Goal: Transaction & Acquisition: Purchase product/service

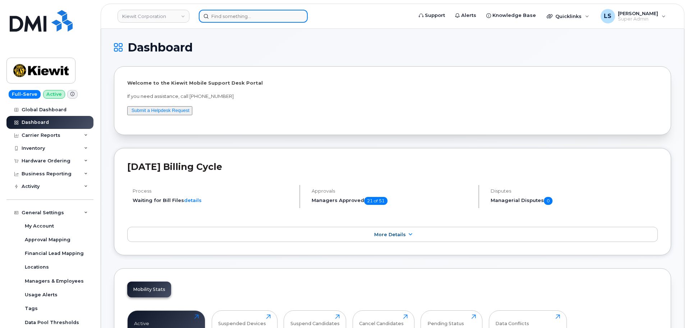
click at [250, 16] on input at bounding box center [253, 16] width 109 height 13
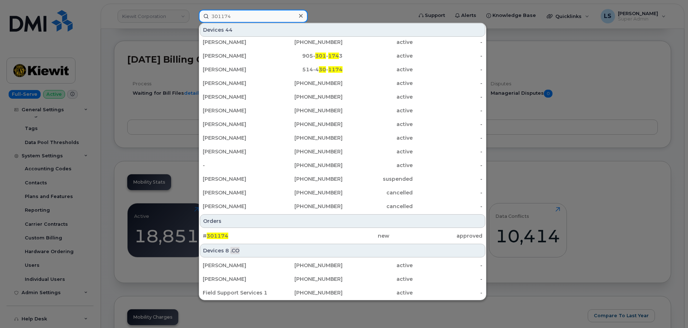
scroll to position [108, 0]
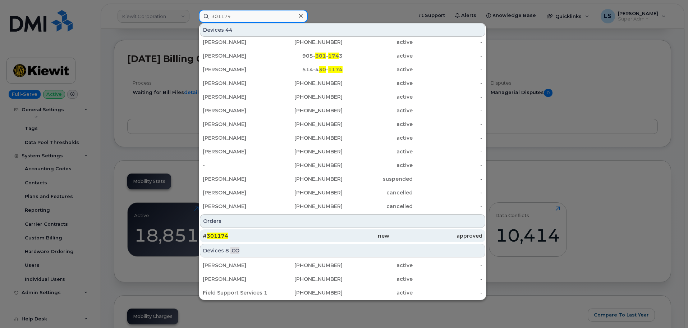
type input "301174"
click at [288, 234] on div "# 301174" at bounding box center [249, 235] width 93 height 7
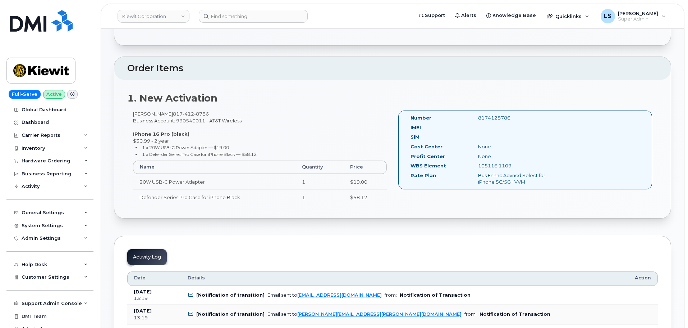
scroll to position [180, 0]
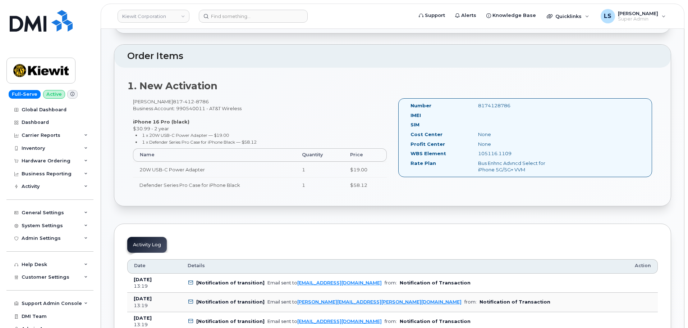
click at [224, 135] on small "1 x 20W USB-C Power Adapter — $19.00" at bounding box center [185, 134] width 87 height 5
click at [243, 123] on div "Marlin Klotz 817 412 8786 Business Account: 990540011 - AT&T Wireless iPhone 16…" at bounding box center [259, 148] width 265 height 101
click at [170, 120] on strong "iPhone 16 Pro (black)" at bounding box center [161, 122] width 56 height 6
click at [171, 120] on strong "iPhone 16 Pro (black)" at bounding box center [161, 122] width 56 height 6
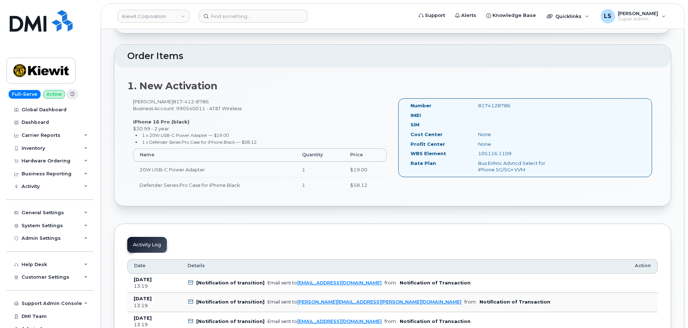
click at [206, 121] on div "Marlin Klotz 817 412 8786 Business Account: 990540011 - AT&T Wireless iPhone 16…" at bounding box center [259, 148] width 265 height 101
click at [176, 123] on strong "iPhone 16 Pro (black)" at bounding box center [161, 122] width 56 height 6
click at [176, 122] on strong "iPhone 16 Pro (black)" at bounding box center [161, 122] width 56 height 6
click at [265, 116] on div "Marlin Klotz 817 412 8786 Business Account: 990540011 - AT&T Wireless iPhone 16…" at bounding box center [259, 148] width 265 height 101
click at [162, 119] on strong "iPhone 16 Pro (black)" at bounding box center [161, 122] width 56 height 6
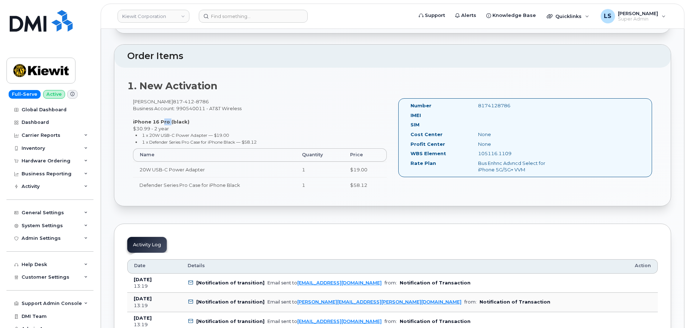
drag, startPoint x: 162, startPoint y: 119, endPoint x: 296, endPoint y: 120, distance: 134.2
click at [172, 118] on div "Marlin Klotz 817 412 8786 Business Account: 990540011 - AT&T Wireless iPhone 16…" at bounding box center [259, 148] width 265 height 101
click at [308, 116] on div "Marlin Klotz 817 412 8786 Business Account: 990540011 - AT&T Wireless iPhone 16…" at bounding box center [259, 148] width 265 height 101
click at [251, 108] on div "Marlin Klotz 817 412 8786 Business Account: 990540011 - AT&T Wireless iPhone 16…" at bounding box center [259, 148] width 265 height 101
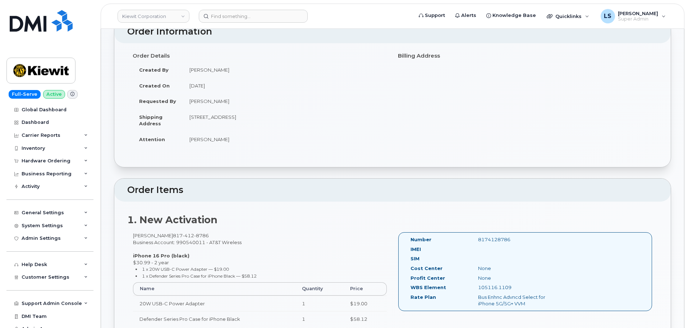
scroll to position [0, 0]
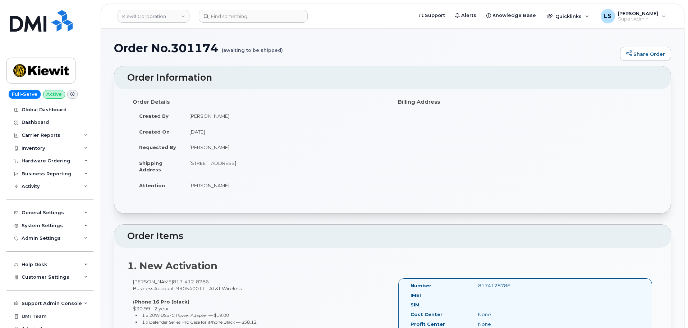
click at [203, 49] on h1 "Order No.301174 (awaiting to be shipped)" at bounding box center [365, 48] width 503 height 13
copy h1 "301174"
click at [230, 50] on small "(awaiting to be shipped)" at bounding box center [252, 47] width 61 height 11
click at [191, 47] on h1 "Order No.301174 (awaiting to be shipped)" at bounding box center [365, 48] width 503 height 13
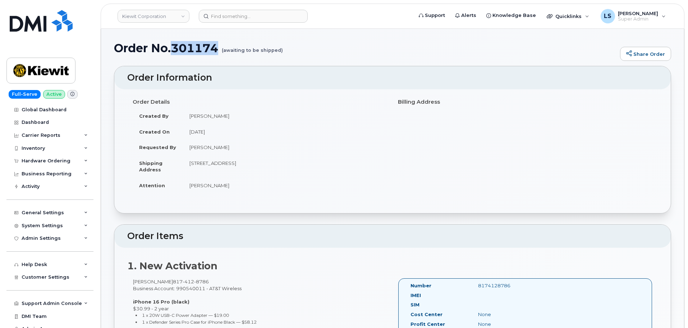
click at [191, 47] on h1 "Order No.301174 (awaiting to be shipped)" at bounding box center [365, 48] width 503 height 13
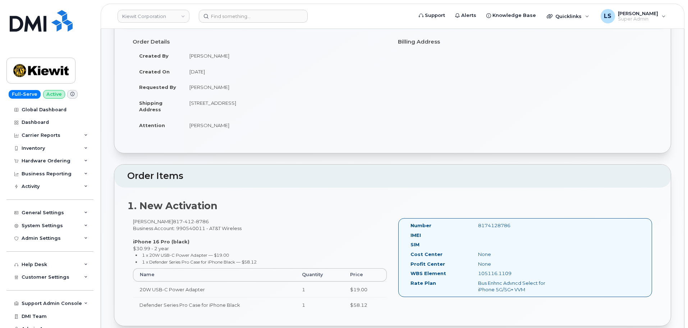
scroll to position [180, 0]
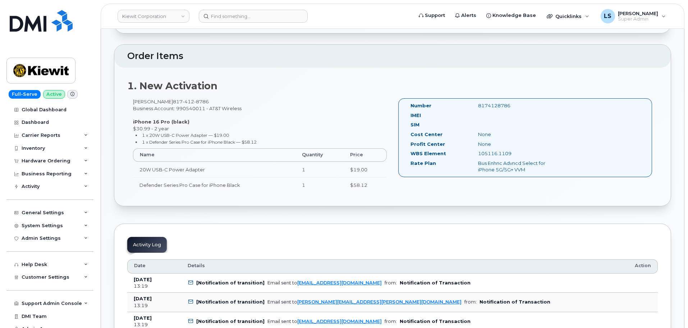
drag, startPoint x: 486, startPoint y: 154, endPoint x: 536, endPoint y: 159, distance: 50.6
click at [536, 159] on div "WBS Element 105116.1109" at bounding box center [486, 155] width 163 height 10
click at [529, 149] on div "Profit Center None" at bounding box center [486, 146] width 163 height 10
click at [492, 154] on div "105116.1109" at bounding box center [520, 153] width 95 height 7
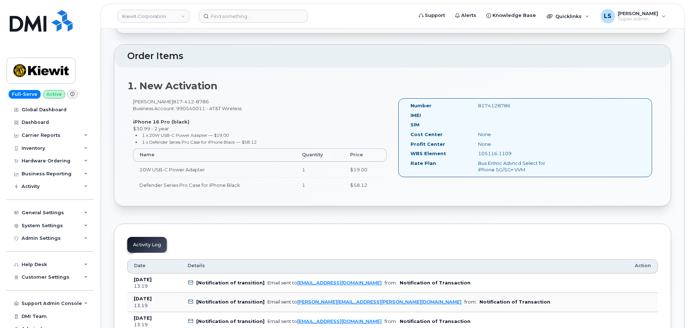
click at [509, 141] on div "None" at bounding box center [520, 144] width 95 height 7
click at [194, 106] on div "Marlin Klotz 817 412 8786 Business Account: 990540011 - AT&T Wireless iPhone 16…" at bounding box center [259, 148] width 265 height 101
drag, startPoint x: 194, startPoint y: 106, endPoint x: 202, endPoint y: 111, distance: 9.3
click at [200, 109] on div "Marlin Klotz 817 412 8786 Business Account: 990540011 - AT&T Wireless iPhone 16…" at bounding box center [259, 148] width 265 height 101
drag, startPoint x: 228, startPoint y: 112, endPoint x: 223, endPoint y: 110, distance: 4.7
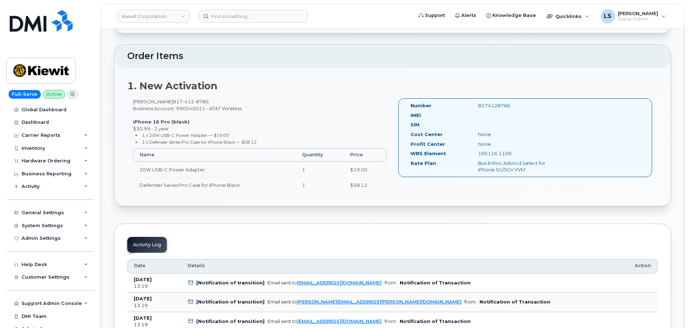
click at [226, 111] on div "Marlin Klotz 817 412 8786 Business Account: 990540011 - AT&T Wireless iPhone 16…" at bounding box center [259, 148] width 265 height 101
click at [211, 108] on div "Marlin Klotz 817 412 8786 Business Account: 990540011 - AT&T Wireless iPhone 16…" at bounding box center [259, 148] width 265 height 101
drag, startPoint x: 131, startPoint y: 100, endPoint x: 264, endPoint y: 139, distance: 138.9
click at [264, 141] on div "Marlin Klotz 817 412 8786 Business Account: 990540011 - AT&T Wireless iPhone 16…" at bounding box center [259, 148] width 265 height 101
click at [268, 126] on div "Marlin Klotz 817 412 8786 Business Account: 990540011 - AT&T Wireless iPhone 16…" at bounding box center [259, 148] width 265 height 101
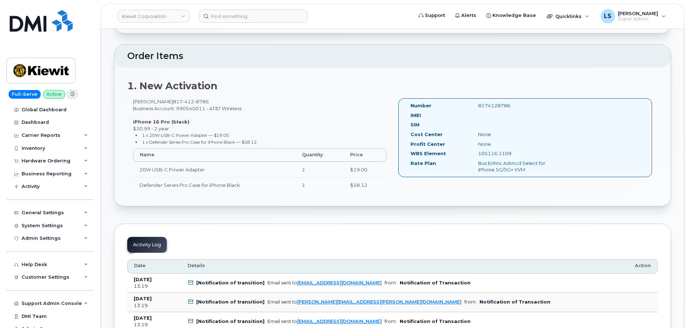
drag, startPoint x: 132, startPoint y: 101, endPoint x: 247, endPoint y: 111, distance: 114.8
click at [247, 111] on div "Marlin Klotz 817 412 8786 Business Account: 990540011 - AT&T Wireless iPhone 16…" at bounding box center [259, 148] width 265 height 101
click at [244, 110] on div "Marlin Klotz 817 412 8786 Business Account: 990540011 - AT&T Wireless iPhone 16…" at bounding box center [259, 148] width 265 height 101
click at [240, 117] on div "Marlin Klotz 817 412 8786 Business Account: 990540011 - AT&T Wireless iPhone 16…" at bounding box center [259, 148] width 265 height 101
click at [233, 111] on div "Marlin Klotz 817 412 8786 Business Account: 990540011 - AT&T Wireless iPhone 16…" at bounding box center [259, 148] width 265 height 101
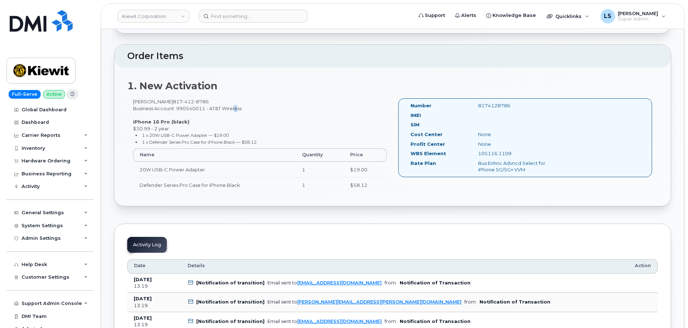
click at [233, 111] on div "Marlin Klotz 817 412 8786 Business Account: 990540011 - AT&T Wireless iPhone 16…" at bounding box center [259, 148] width 265 height 101
click at [250, 110] on div "Marlin Klotz 817 412 8786 Business Account: 990540011 - AT&T Wireless iPhone 16…" at bounding box center [259, 148] width 265 height 101
click at [229, 111] on div "Marlin Klotz 817 412 8786 Business Account: 990540011 - AT&T Wireless iPhone 16…" at bounding box center [259, 148] width 265 height 101
click at [231, 110] on div "Marlin Klotz 817 412 8786 Business Account: 990540011 - AT&T Wireless iPhone 16…" at bounding box center [259, 148] width 265 height 101
click at [246, 110] on div "Marlin Klotz 817 412 8786 Business Account: 990540011 - AT&T Wireless iPhone 16…" at bounding box center [259, 148] width 265 height 101
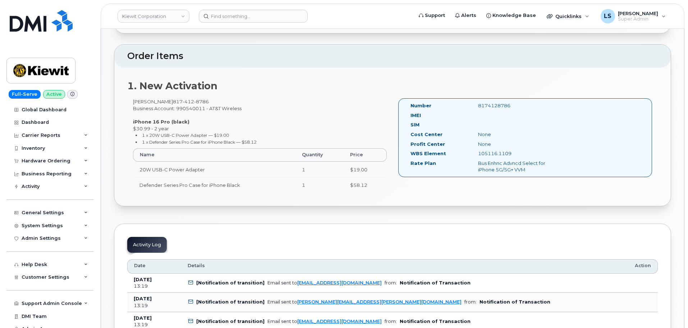
click at [250, 98] on div "1. New Activation Marlin Klotz 817 412 8786 Business Account: 990540011 - AT&T …" at bounding box center [392, 137] width 557 height 138
click at [238, 109] on div "Marlin Klotz 817 412 8786 Business Account: 990540011 - AT&T Wireless iPhone 16…" at bounding box center [259, 148] width 265 height 101
click at [256, 105] on div "Marlin Klotz 817 412 8786 Business Account: 990540011 - AT&T Wireless iPhone 16…" at bounding box center [259, 148] width 265 height 101
click at [251, 100] on div "Marlin Klotz 817 412 8786 Business Account: 990540011 - AT&T Wireless iPhone 16…" at bounding box center [259, 148] width 265 height 101
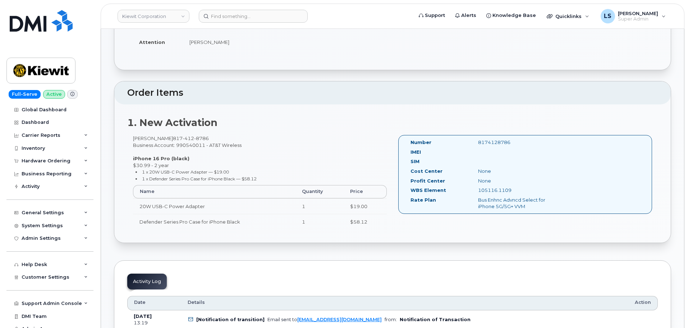
scroll to position [144, 0]
click at [215, 143] on div "Marlin Klotz 817 412 8786 Business Account: 990540011 - AT&T Wireless iPhone 16…" at bounding box center [259, 184] width 265 height 101
drag, startPoint x: 215, startPoint y: 143, endPoint x: 221, endPoint y: 148, distance: 7.6
click at [217, 145] on div "Marlin Klotz 817 412 8786 Business Account: 990540011 - AT&T Wireless iPhone 16…" at bounding box center [259, 184] width 265 height 101
click at [232, 144] on div "Marlin Klotz 817 412 8786 Business Account: 990540011 - AT&T Wireless iPhone 16…" at bounding box center [259, 184] width 265 height 101
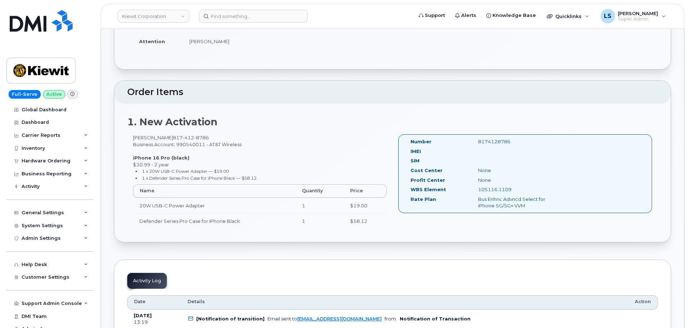
click at [218, 156] on div "Marlin Klotz 817 412 8786 Business Account: 990540011 - AT&T Wireless iPhone 16…" at bounding box center [259, 184] width 265 height 101
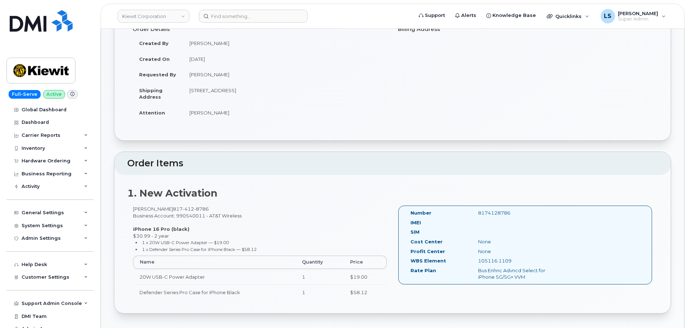
scroll to position [72, 0]
click at [356, 264] on th "Price" at bounding box center [365, 262] width 43 height 13
click at [352, 231] on div "Marlin Klotz 817 412 8786 Business Account: 990540011 - AT&T Wireless iPhone 16…" at bounding box center [259, 256] width 265 height 101
click at [218, 216] on div "Marlin Klotz 817 412 8786 Business Account: 990540011 - AT&T Wireless iPhone 16…" at bounding box center [259, 256] width 265 height 101
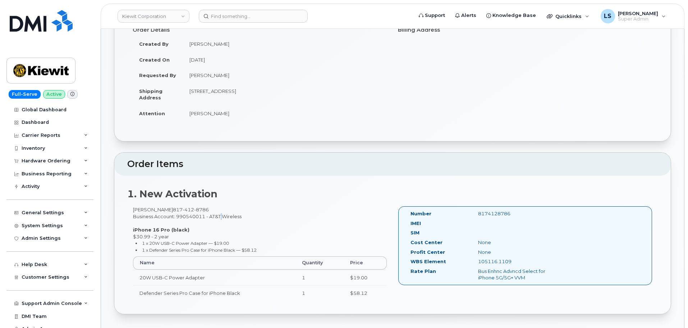
click at [218, 216] on div "Marlin Klotz 817 412 8786 Business Account: 990540011 - AT&T Wireless iPhone 16…" at bounding box center [259, 256] width 265 height 101
click at [235, 214] on div "Marlin Klotz 817 412 8786 Business Account: 990540011 - AT&T Wireless iPhone 16…" at bounding box center [259, 256] width 265 height 101
click at [178, 231] on strong "iPhone 16 Pro (black)" at bounding box center [161, 230] width 56 height 6
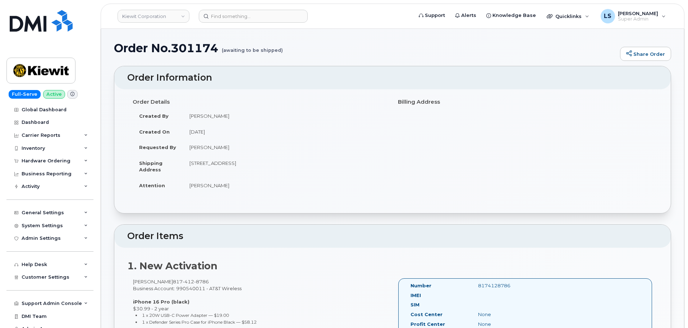
click at [244, 162] on td "4793 E Loop 820 S Trlr 4 FORT WORTH TX 76119-5415 UNITED STATES" at bounding box center [285, 166] width 204 height 22
click at [246, 163] on td "4793 E Loop 820 S Trlr 4 FORT WORTH TX 76119-5415 UNITED STATES" at bounding box center [285, 166] width 204 height 22
click at [256, 179] on td "Marlin Klotz" at bounding box center [285, 185] width 204 height 16
click at [272, 165] on td "4793 E Loop 820 S Trlr 4 FORT WORTH TX 76119-5415 UNITED STATES" at bounding box center [285, 166] width 204 height 22
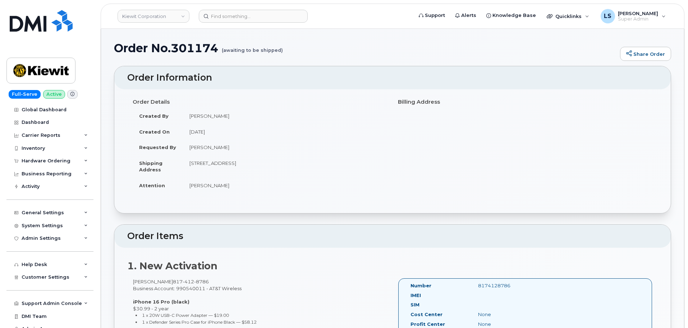
click at [272, 165] on td "4793 E Loop 820 S Trlr 4 FORT WORTH TX 76119-5415 UNITED STATES" at bounding box center [285, 166] width 204 height 22
click at [283, 178] on td "Marlin Klotz" at bounding box center [285, 185] width 204 height 16
drag, startPoint x: 362, startPoint y: 165, endPoint x: 197, endPoint y: 169, distance: 164.8
click at [188, 165] on td "4793 E Loop 820 S Trlr 4 FORT WORTH TX 76119-5415 UNITED STATES" at bounding box center [285, 166] width 204 height 22
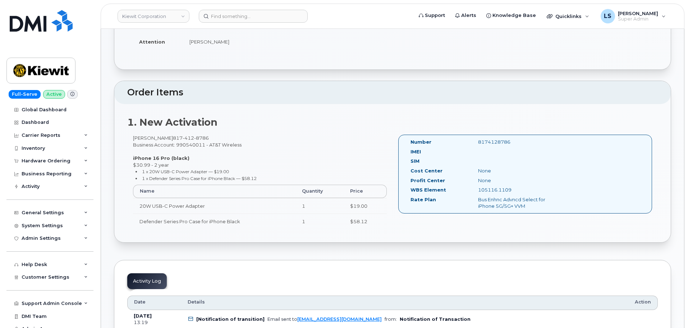
scroll to position [144, 0]
click at [295, 149] on div "Marlin Klotz 817 412 8786 Business Account: 990540011 - AT&T Wireless iPhone 16…" at bounding box center [259, 184] width 265 height 101
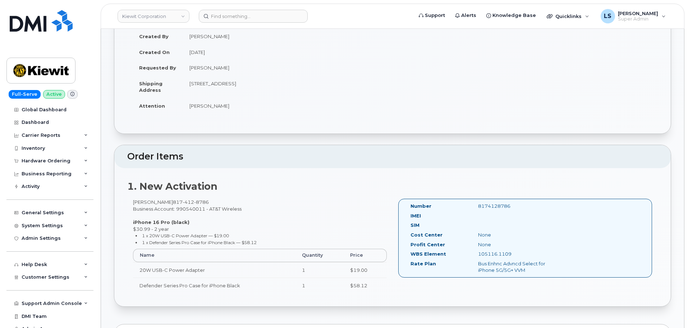
scroll to position [0, 0]
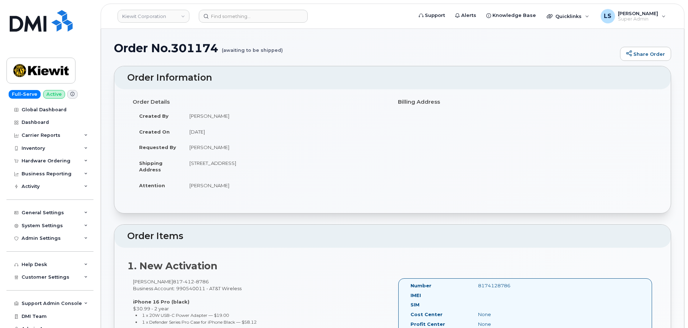
drag, startPoint x: 189, startPoint y: 163, endPoint x: 383, endPoint y: 157, distance: 194.3
click at [383, 157] on td "4793 E Loop 820 S Trlr 4 FORT WORTH TX 76119-5415 UNITED STATES" at bounding box center [285, 166] width 204 height 22
click at [361, 181] on td "Marlin Klotz" at bounding box center [285, 185] width 204 height 16
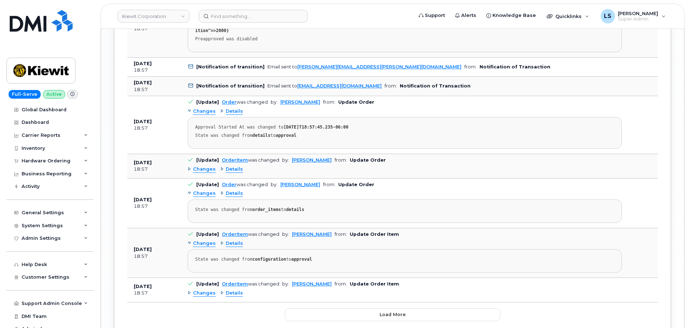
scroll to position [863, 0]
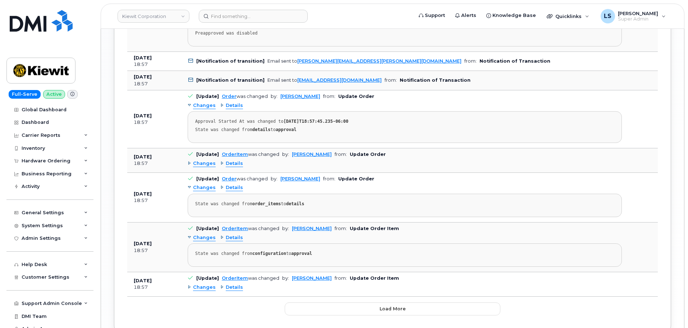
click at [264, 201] on strong "order_items" at bounding box center [266, 203] width 28 height 5
click at [291, 201] on strong "details" at bounding box center [295, 203] width 18 height 5
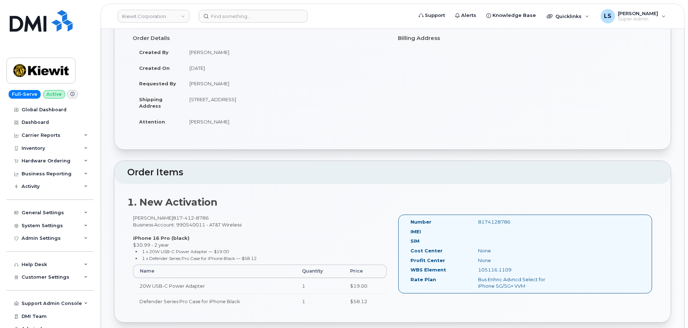
scroll to position [36, 0]
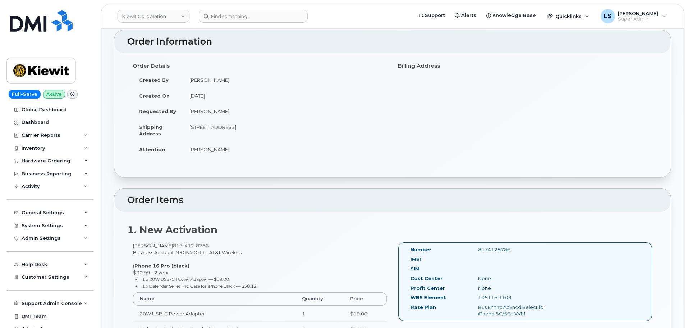
click at [260, 123] on td "4793 E Loop 820 S Trlr 4 FORT WORTH TX 76119-5415 UNITED STATES" at bounding box center [285, 130] width 204 height 22
drag, startPoint x: 260, startPoint y: 123, endPoint x: 261, endPoint y: 128, distance: 5.9
click at [259, 123] on td "4793 E Loop 820 S Trlr 4 FORT WORTH TX 76119-5415 UNITED STATES" at bounding box center [285, 130] width 204 height 22
click at [270, 126] on td "4793 E Loop 820 S Trlr 4 FORT WORTH TX 76119-5415 UNITED STATES" at bounding box center [285, 130] width 204 height 22
click at [276, 127] on td "4793 E Loop 820 S Trlr 4 FORT WORTH TX 76119-5415 UNITED STATES" at bounding box center [285, 130] width 204 height 22
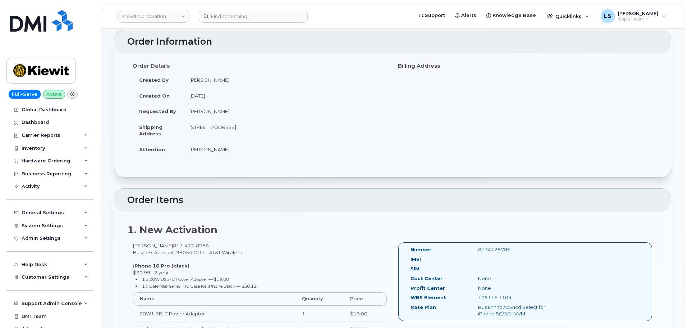
click at [276, 127] on td "4793 E Loop 820 S Trlr 4 FORT WORTH TX 76119-5415 UNITED STATES" at bounding box center [285, 130] width 204 height 22
click at [286, 127] on td "4793 E Loop 820 S Trlr 4 FORT WORTH TX 76119-5415 UNITED STATES" at bounding box center [285, 130] width 204 height 22
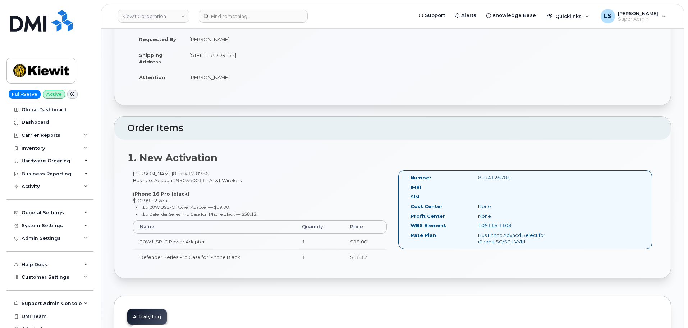
click at [215, 181] on div "Marlin Klotz 817 412 8786 Business Account: 990540011 - AT&T Wireless iPhone 16…" at bounding box center [259, 220] width 265 height 101
click at [233, 183] on div "Marlin Klotz 817 412 8786 Business Account: 990540011 - AT&T Wireless iPhone 16…" at bounding box center [259, 220] width 265 height 101
click at [201, 159] on strong "1. New Activation" at bounding box center [172, 158] width 90 height 12
drag, startPoint x: 201, startPoint y: 159, endPoint x: 231, endPoint y: 174, distance: 32.8
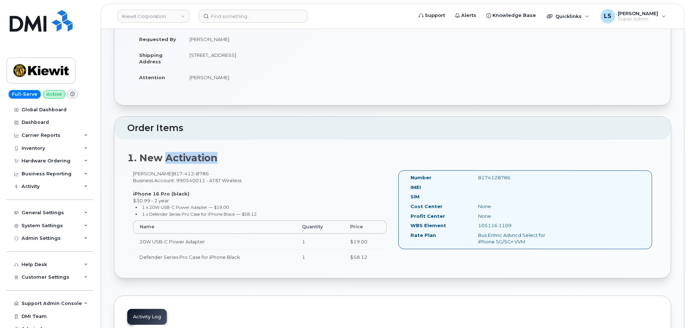
click at [202, 159] on strong "1. New Activation" at bounding box center [172, 158] width 90 height 12
click at [245, 166] on div "1. New Activation Marlin Klotz 817 412 8786 Business Account: 990540011 - AT&T …" at bounding box center [392, 209] width 557 height 138
click at [231, 180] on div "Marlin Klotz 817 412 8786 Business Account: 990540011 - AT&T Wireless iPhone 16…" at bounding box center [259, 220] width 265 height 101
drag, startPoint x: 231, startPoint y: 180, endPoint x: 270, endPoint y: 180, distance: 39.2
click at [231, 180] on div "Marlin Klotz 817 412 8786 Business Account: 990540011 - AT&T Wireless iPhone 16…" at bounding box center [259, 220] width 265 height 101
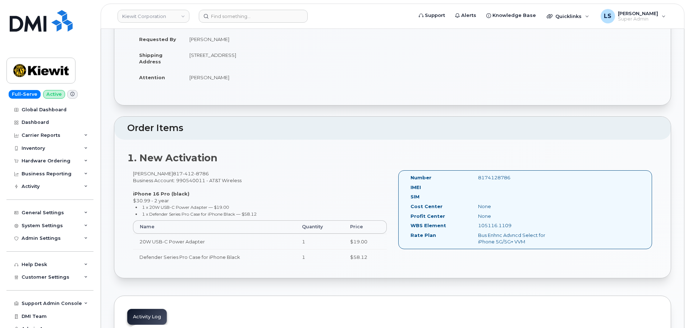
click at [271, 177] on div "Marlin Klotz 817 412 8786 Business Account: 990540011 - AT&T Wireless iPhone 16…" at bounding box center [259, 220] width 265 height 101
click at [155, 201] on div "Marlin Klotz 817 412 8786 Business Account: 990540011 - AT&T Wireless iPhone 16…" at bounding box center [259, 220] width 265 height 101
click at [203, 196] on div "Marlin Klotz 817 412 8786 Business Account: 990540011 - AT&T Wireless iPhone 16…" at bounding box center [259, 220] width 265 height 101
click at [183, 174] on span "412" at bounding box center [189, 173] width 12 height 6
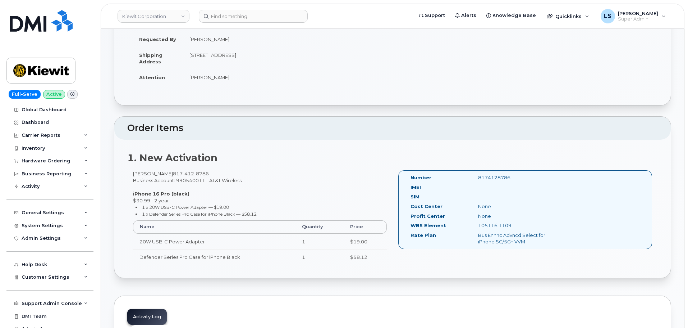
click at [183, 175] on span "412" at bounding box center [189, 173] width 12 height 6
click at [194, 174] on span "8786" at bounding box center [201, 173] width 15 height 6
click at [186, 181] on div "Marlin Klotz 817 412 8786 Business Account: 990540011 - AT&T Wireless iPhone 16…" at bounding box center [259, 220] width 265 height 101
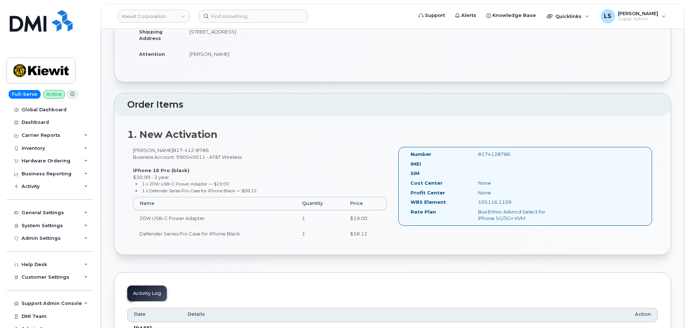
scroll to position [144, 0]
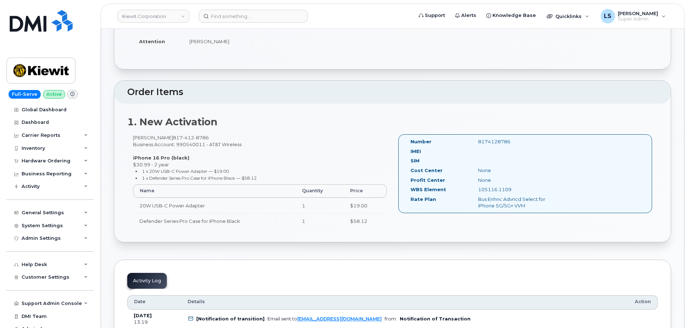
click at [154, 125] on strong "1. New Activation" at bounding box center [172, 122] width 90 height 12
drag, startPoint x: 175, startPoint y: 124, endPoint x: 174, endPoint y: 131, distance: 7.6
click at [174, 123] on strong "1. New Activation" at bounding box center [172, 122] width 90 height 12
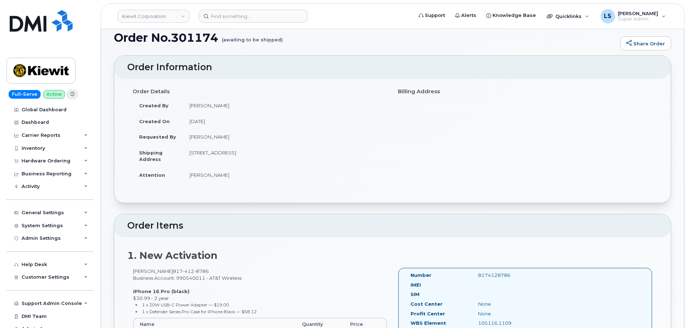
scroll to position [72, 0]
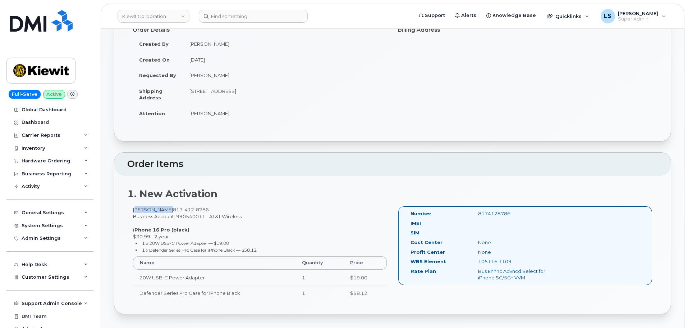
drag, startPoint x: 133, startPoint y: 208, endPoint x: 160, endPoint y: 210, distance: 27.8
click at [160, 210] on div "Marlin Klotz 817 412 8786 Business Account: 990540011 - AT&T Wireless iPhone 16…" at bounding box center [259, 256] width 265 height 101
copy div "Marlin Klotz"
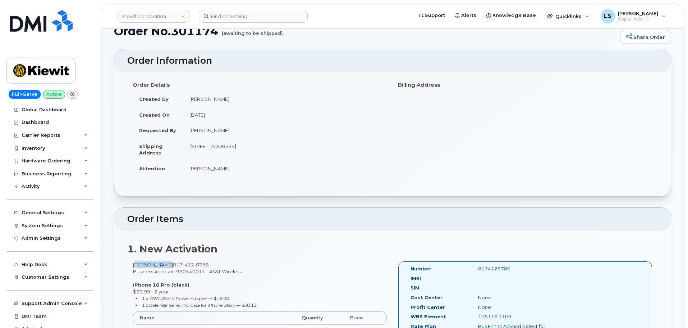
scroll to position [0, 0]
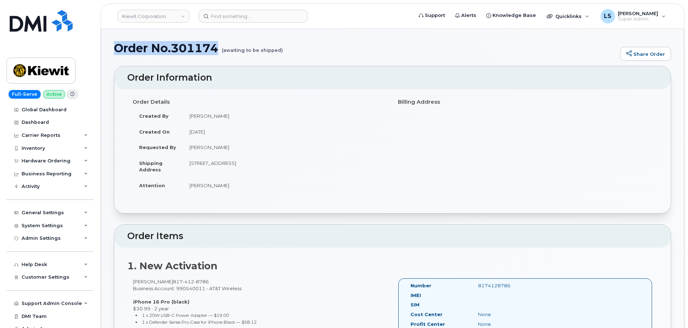
drag, startPoint x: 219, startPoint y: 49, endPoint x: 113, endPoint y: 44, distance: 107.0
copy h1 "Order No.301174"
drag, startPoint x: 281, startPoint y: 189, endPoint x: 278, endPoint y: 183, distance: 6.4
click at [279, 184] on td "Marlin Klotz" at bounding box center [285, 185] width 204 height 16
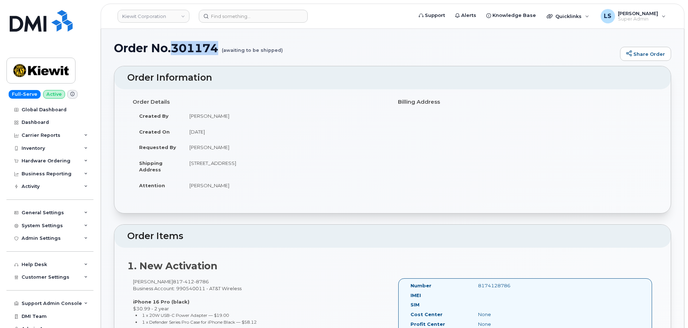
drag, startPoint x: 219, startPoint y: 47, endPoint x: 176, endPoint y: 52, distance: 43.7
click at [176, 52] on h1 "Order No.301174 (awaiting to be shipped)" at bounding box center [365, 48] width 503 height 13
copy h1 "301174"
click at [73, 159] on div "Hardware Ordering" at bounding box center [49, 160] width 87 height 13
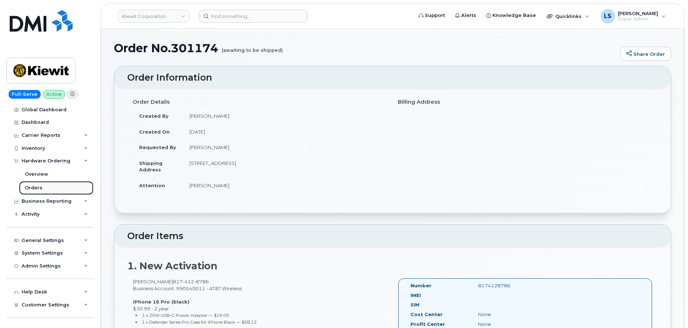
click at [58, 189] on link "Orders" at bounding box center [56, 188] width 74 height 14
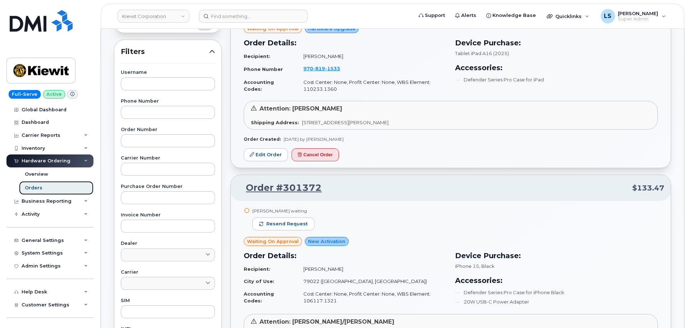
scroll to position [108, 0]
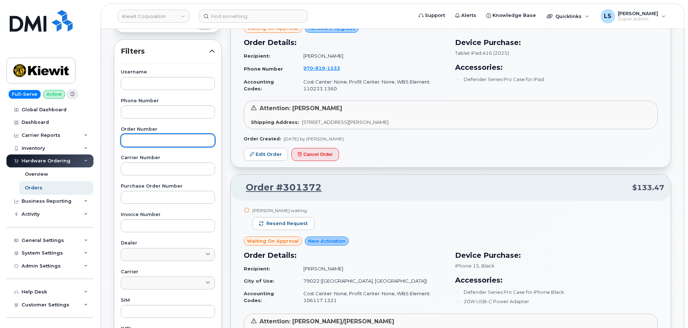
click at [144, 140] on input "text" at bounding box center [168, 140] width 94 height 13
paste input "301174"
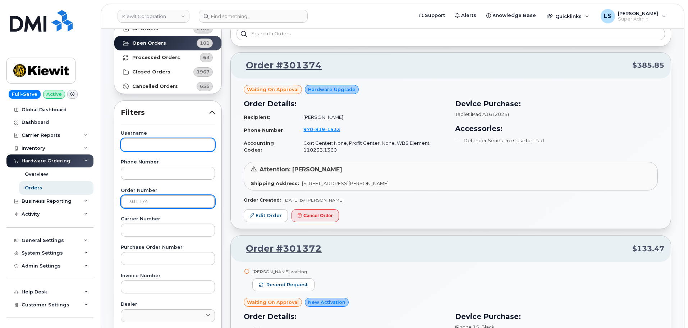
scroll to position [0, 0]
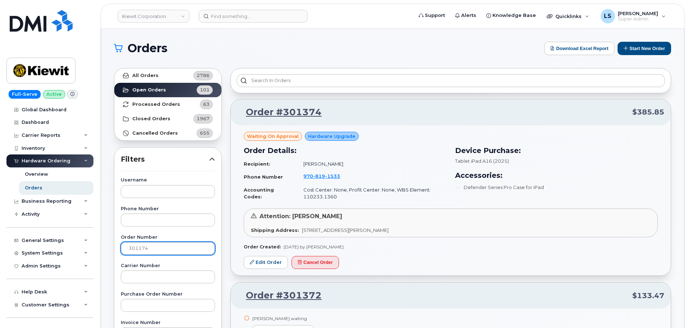
type input "301174"
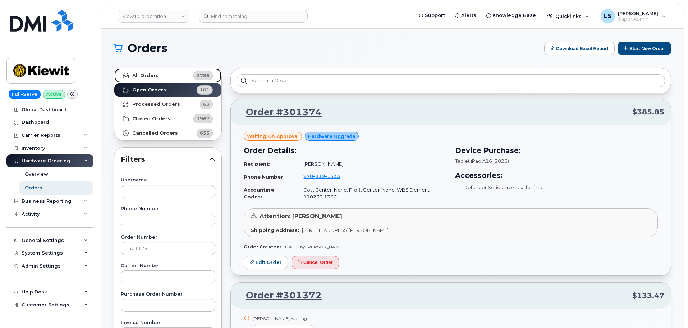
click at [174, 81] on link "All Orders 2786" at bounding box center [167, 75] width 107 height 14
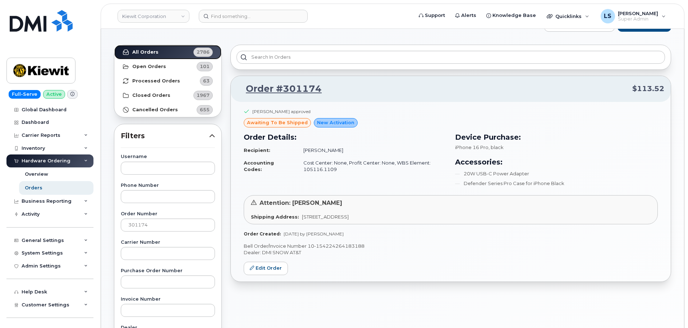
scroll to position [36, 0]
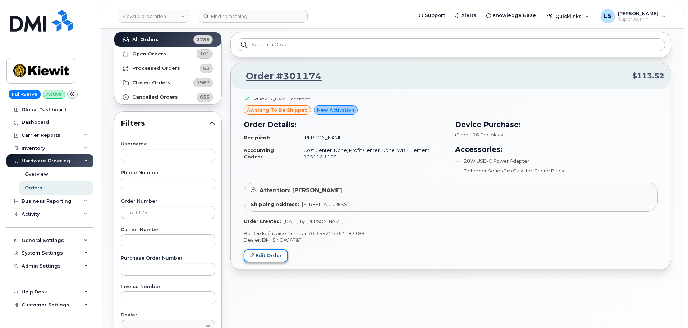
click at [261, 255] on link "Edit Order" at bounding box center [266, 255] width 44 height 13
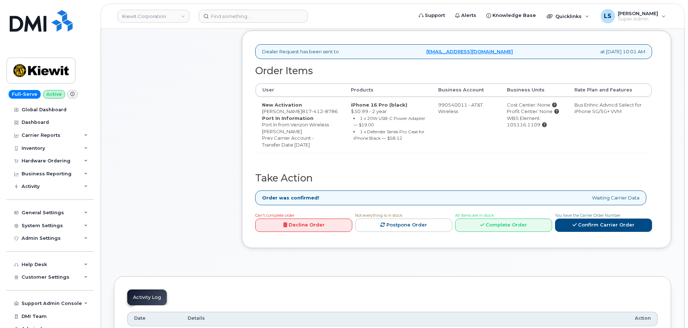
scroll to position [216, 0]
click at [361, 112] on td "iPhone 16 Pro (black) $30.99 - 2 year 1 x 20W USB-C Power Adapter — $19.00 1 x …" at bounding box center [388, 124] width 87 height 56
click at [354, 126] on small "1 x 20W USB-C Power Adapter — $19.00" at bounding box center [390, 121] width 72 height 12
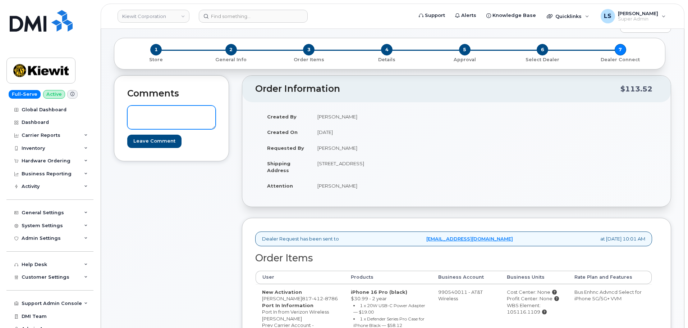
scroll to position [0, 0]
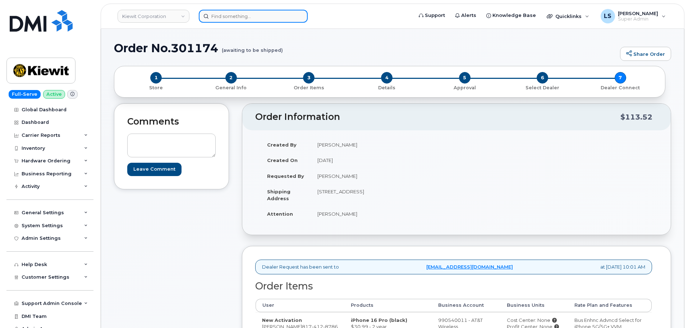
click at [272, 18] on input at bounding box center [253, 16] width 109 height 13
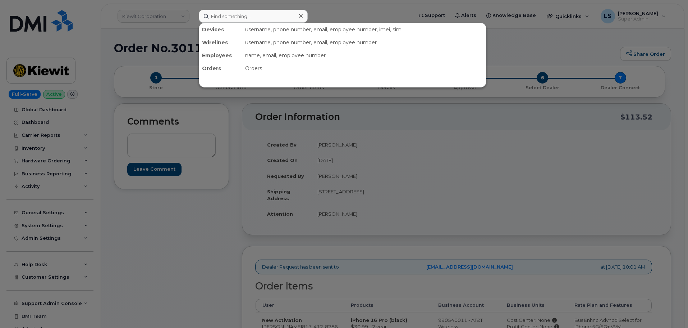
drag, startPoint x: 232, startPoint y: 8, endPoint x: 236, endPoint y: 15, distance: 8.1
click at [233, 8] on div at bounding box center [344, 164] width 688 height 328
click at [238, 15] on input at bounding box center [253, 16] width 109 height 13
paste input "7252703474"
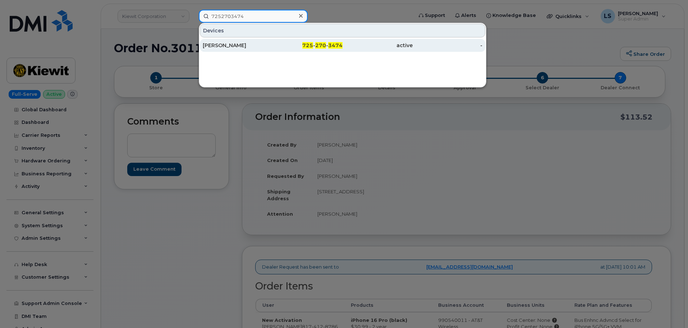
type input "7252703474"
click at [259, 47] on div "KENNEDY KENT" at bounding box center [238, 45] width 70 height 7
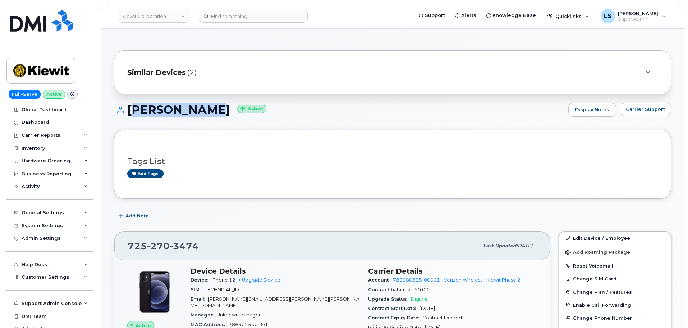
drag, startPoint x: 131, startPoint y: 110, endPoint x: 217, endPoint y: 108, distance: 86.0
click at [217, 108] on h1 "KENNEDY KENT Active" at bounding box center [339, 109] width 451 height 13
drag, startPoint x: 217, startPoint y: 145, endPoint x: 304, endPoint y: 178, distance: 93.6
click at [215, 145] on div "Tags List Add tags" at bounding box center [392, 164] width 531 height 42
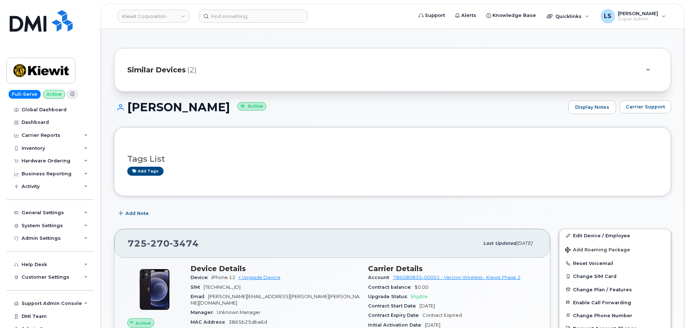
scroll to position [180, 0]
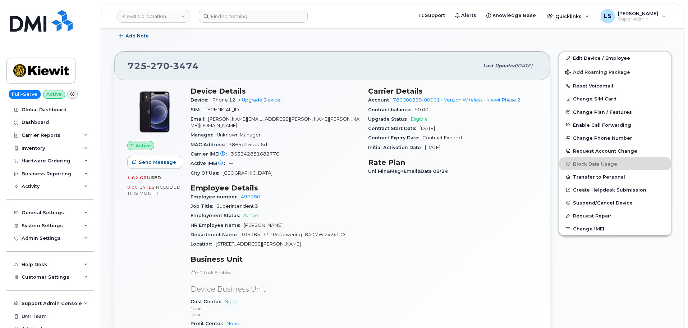
click at [421, 118] on span "Eligible" at bounding box center [419, 118] width 17 height 5
drag, startPoint x: 421, startPoint y: 118, endPoint x: 447, endPoint y: 136, distance: 31.1
click at [422, 119] on span "Eligible" at bounding box center [419, 118] width 17 height 5
click at [460, 140] on div "Contract Expiry Date Contract Expired" at bounding box center [452, 137] width 169 height 9
click at [437, 134] on div "Contract Expiry Date Contract Expired" at bounding box center [452, 137] width 169 height 9
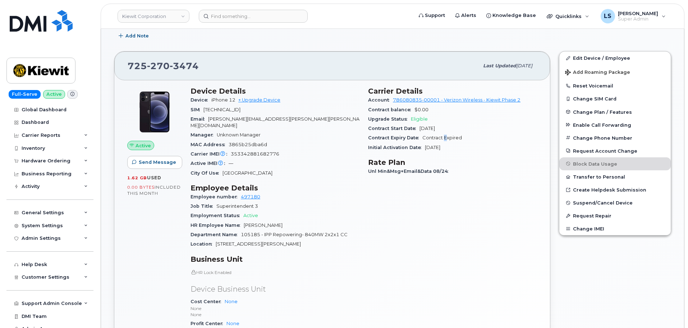
drag, startPoint x: 446, startPoint y: 135, endPoint x: 448, endPoint y: 140, distance: 6.1
click at [446, 135] on span "Contract Expired" at bounding box center [443, 137] width 40 height 5
click at [417, 119] on span "Eligible" at bounding box center [419, 118] width 17 height 5
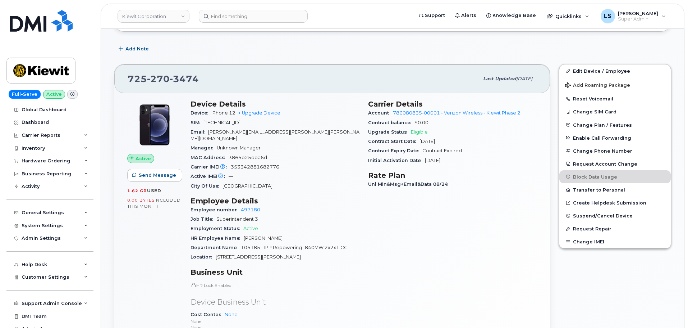
scroll to position [216, 0]
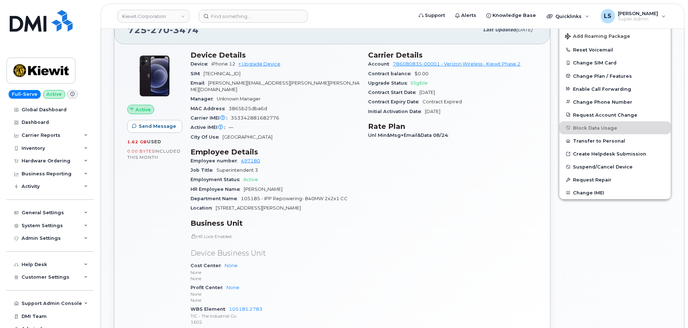
click at [223, 82] on span "GREGG.BALLARD@KIEWIT.COM" at bounding box center [275, 86] width 169 height 12
click at [223, 82] on span "[PERSON_NAME][EMAIL_ADDRESS][PERSON_NAME][PERSON_NAME][DOMAIN_NAME]" at bounding box center [275, 86] width 169 height 12
click at [237, 80] on div "Email GREGG.BALLARD@KIEWIT.COM" at bounding box center [275, 86] width 169 height 16
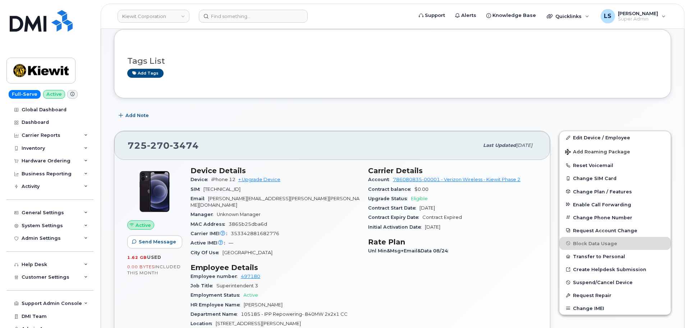
scroll to position [0, 0]
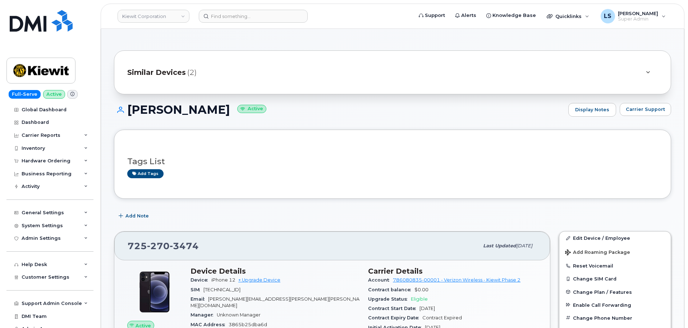
drag, startPoint x: 204, startPoint y: 101, endPoint x: 207, endPoint y: 108, distance: 7.6
click at [207, 108] on h1 "KENNEDY KENT Active" at bounding box center [339, 109] width 451 height 13
click at [153, 108] on h1 "KENNEDY KENT Active" at bounding box center [339, 109] width 451 height 13
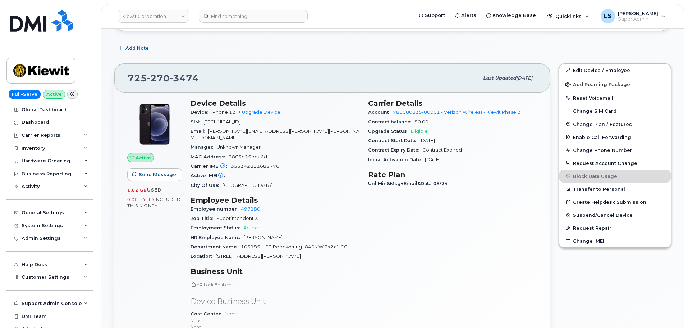
scroll to position [216, 0]
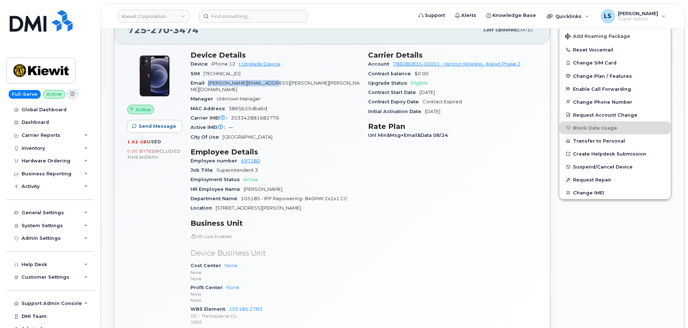
drag, startPoint x: 284, startPoint y: 81, endPoint x: 210, endPoint y: 84, distance: 74.5
click at [210, 85] on div "Email GREGG.BALLARD@KIEWIT.COM" at bounding box center [275, 86] width 169 height 16
drag, startPoint x: 308, startPoint y: 81, endPoint x: 305, endPoint y: 84, distance: 4.3
click at [307, 81] on div "Email GREGG.BALLARD@KIEWIT.COM" at bounding box center [275, 86] width 169 height 16
click at [316, 94] on div "Manager Unknown Manager" at bounding box center [275, 98] width 169 height 9
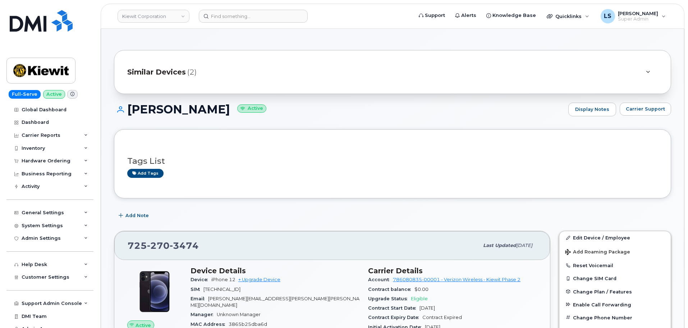
scroll to position [0, 0]
click at [73, 161] on div "Hardware Ordering" at bounding box center [49, 160] width 87 height 13
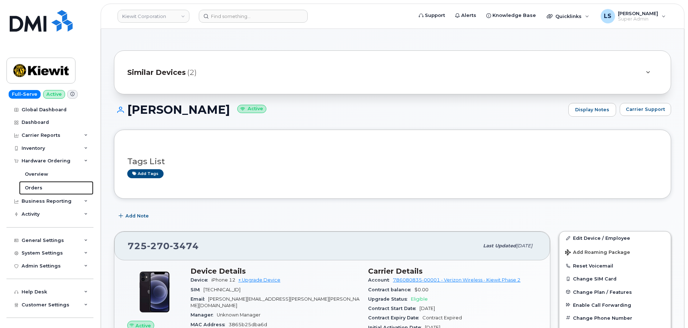
scroll to position [108, 0]
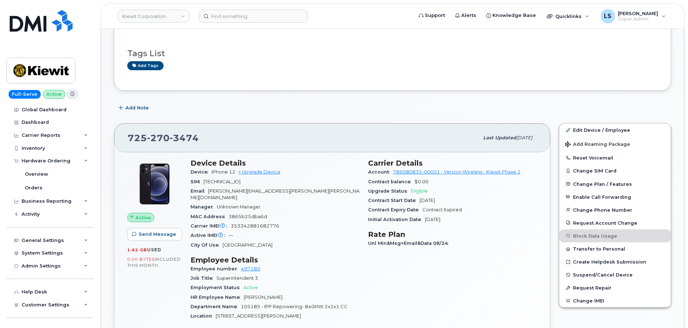
click at [262, 168] on div "Device iPhone 12 + Upgrade Device" at bounding box center [275, 171] width 169 height 9
click at [266, 175] on div "Device iPhone 12 + Upgrade Device" at bounding box center [275, 171] width 169 height 9
click at [269, 172] on link "+ Upgrade Device" at bounding box center [259, 171] width 42 height 5
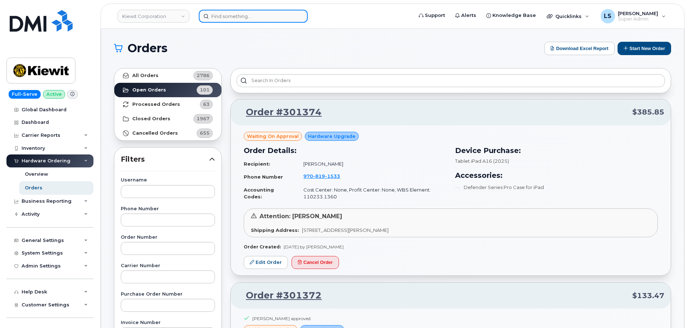
click at [236, 16] on input at bounding box center [253, 16] width 109 height 13
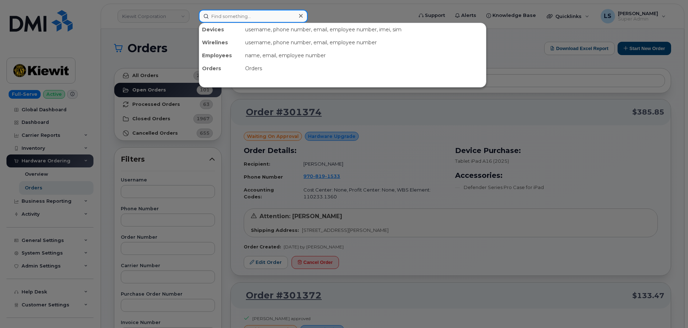
paste input "7252703474"
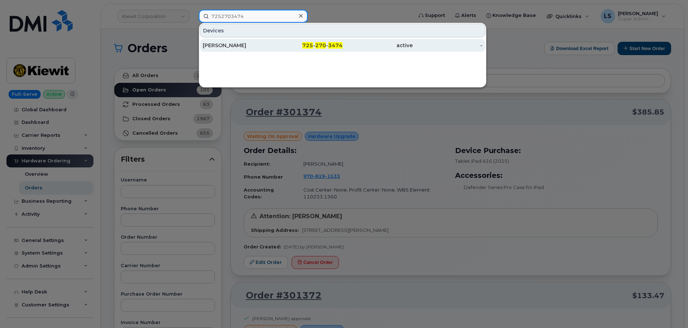
type input "7252703474"
click at [252, 48] on div "[PERSON_NAME]" at bounding box center [238, 45] width 70 height 7
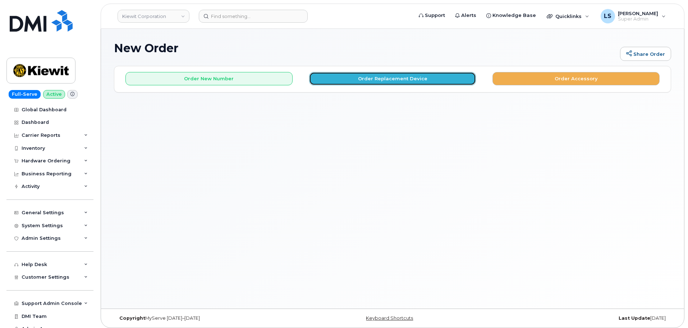
click at [357, 79] on button "Order Replacement Device" at bounding box center [392, 78] width 167 height 13
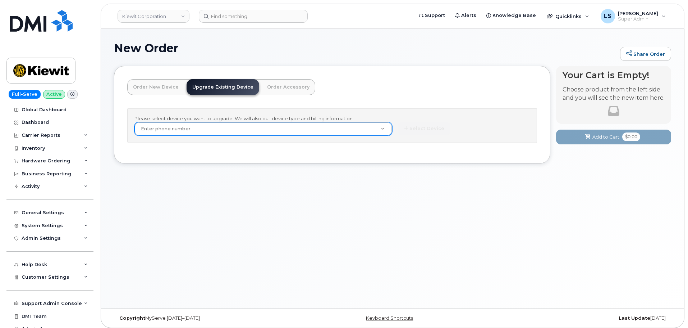
click at [343, 135] on div "Enter phone number" at bounding box center [264, 129] width 258 height 14
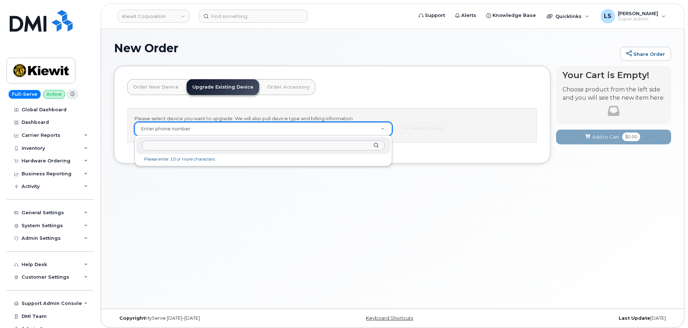
paste input "7252703474"
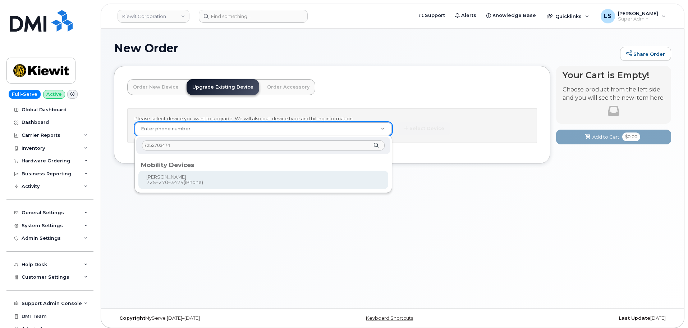
type input "7252703474"
type input "1171822"
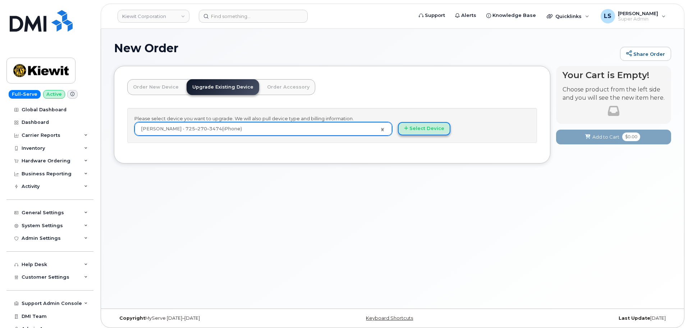
click at [436, 124] on button "Select Device" at bounding box center [424, 128] width 53 height 13
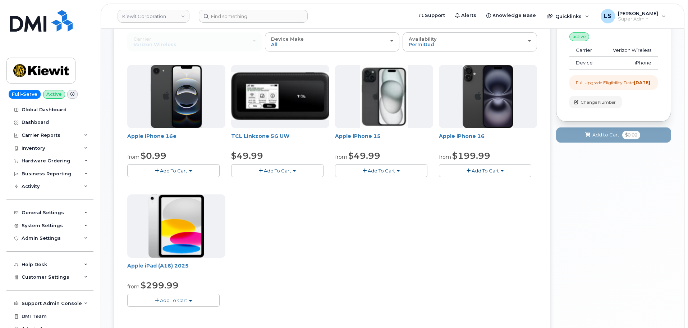
scroll to position [108, 0]
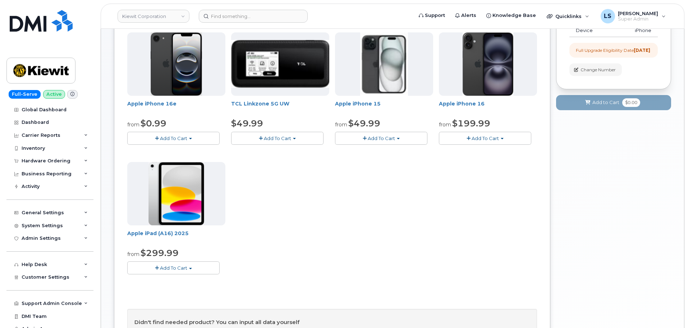
click at [378, 210] on div "Apple iPhone 16e from $0.99 Add To Cart $0.99 - 2 Year Upgrade (128GB) $599.99 …" at bounding box center [332, 158] width 410 height 253
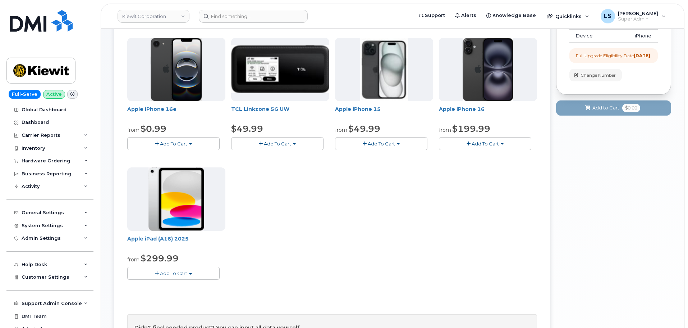
scroll to position [0, 0]
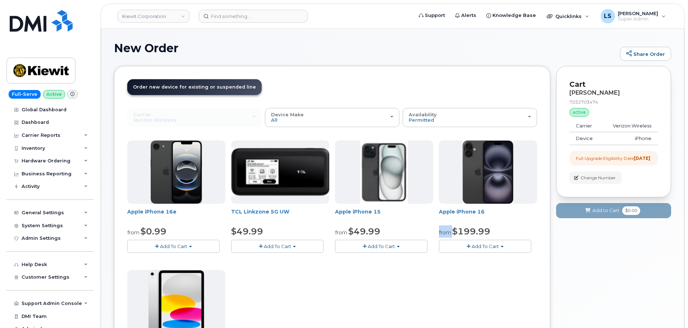
drag, startPoint x: 452, startPoint y: 230, endPoint x: 481, endPoint y: 232, distance: 29.2
click at [499, 220] on div "Apple iPhone 16 from $199.99 Add To Cart $929.99 - 2 Year Term (256 GB) $199.99…" at bounding box center [488, 196] width 98 height 112
click at [373, 246] on span "Add To Cart" at bounding box center [381, 246] width 27 height 6
drag, startPoint x: 446, startPoint y: 302, endPoint x: 284, endPoint y: 288, distance: 162.4
click at [446, 302] on div "Apple iPhone 16e from $0.99 Add To Cart $0.99 - 2 Year Upgrade (128GB) $599.99 …" at bounding box center [332, 266] width 410 height 253
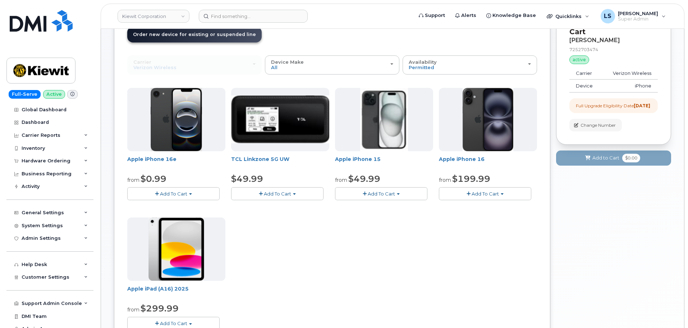
scroll to position [108, 0]
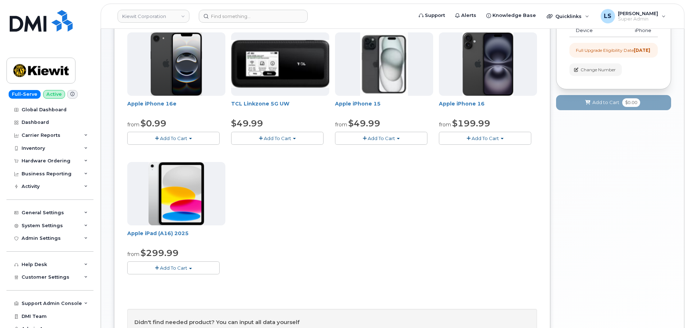
drag, startPoint x: 177, startPoint y: 138, endPoint x: 196, endPoint y: 150, distance: 22.0
click at [178, 138] on span "Add To Cart" at bounding box center [173, 138] width 27 height 6
drag, startPoint x: 318, startPoint y: 183, endPoint x: 296, endPoint y: 177, distance: 22.3
click at [316, 182] on div "Apple iPhone 16e from $0.99 Add To Cart $0.99 - 2 Year Upgrade (128GB) $599.99 …" at bounding box center [332, 158] width 410 height 253
click at [190, 137] on button "Add To Cart" at bounding box center [173, 138] width 92 height 13
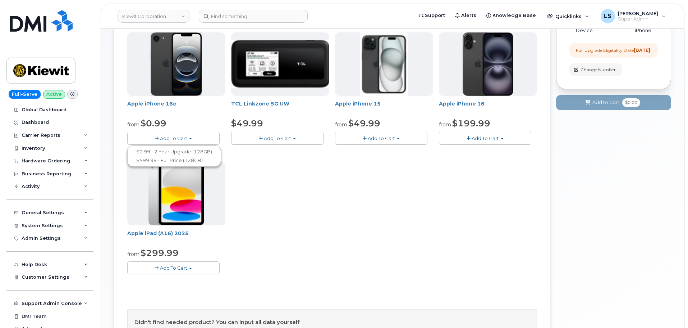
drag, startPoint x: 351, startPoint y: 189, endPoint x: 362, endPoint y: 165, distance: 26.1
click at [351, 189] on div "Apple iPhone 16e from $0.99 Add To Cart $0.99 - 2 Year Upgrade (128GB) $599.99 …" at bounding box center [332, 158] width 410 height 253
click at [379, 137] on span "Add To Cart" at bounding box center [381, 138] width 27 height 6
click at [388, 206] on div "Apple iPhone 16e from $0.99 Add To Cart $0.99 - 2 Year Upgrade (128GB) $599.99 …" at bounding box center [332, 158] width 410 height 253
click at [497, 135] on span "Add To Cart" at bounding box center [485, 138] width 27 height 6
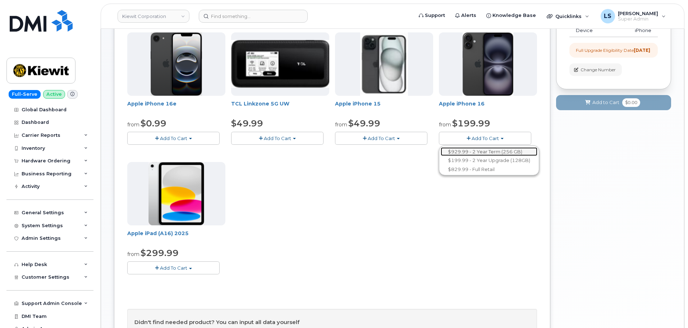
click at [478, 151] on link "$929.99 - 2 Year Term (256 GB)" at bounding box center [489, 151] width 97 height 9
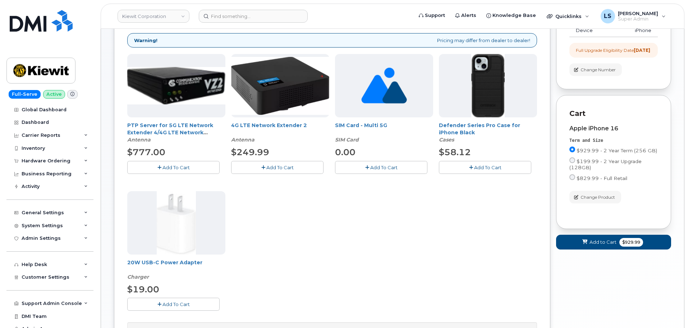
click at [473, 165] on button "Add To Cart" at bounding box center [485, 167] width 92 height 13
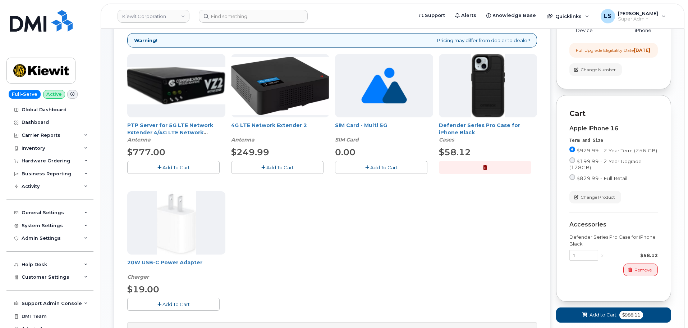
click at [163, 304] on span "Add To Cart" at bounding box center [176, 304] width 27 height 6
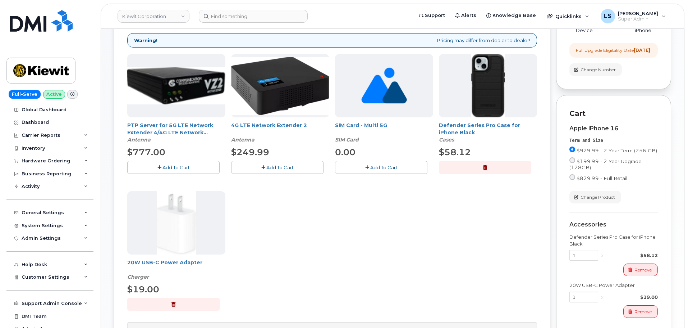
scroll to position [199, 0]
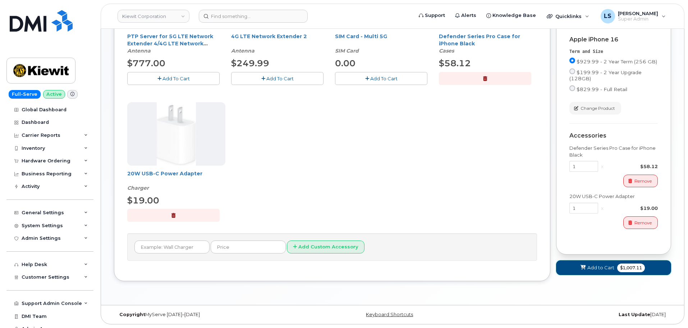
click at [603, 271] on span "Add to Cart" at bounding box center [601, 267] width 27 height 7
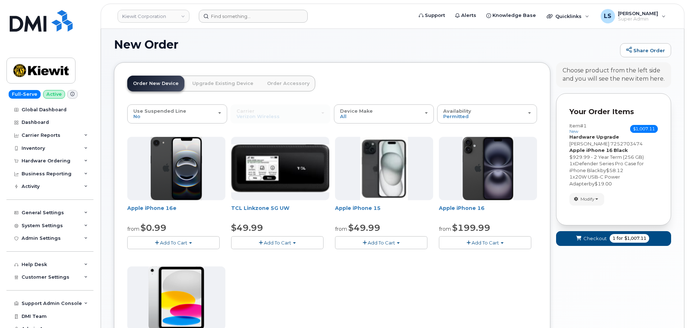
scroll to position [201, 0]
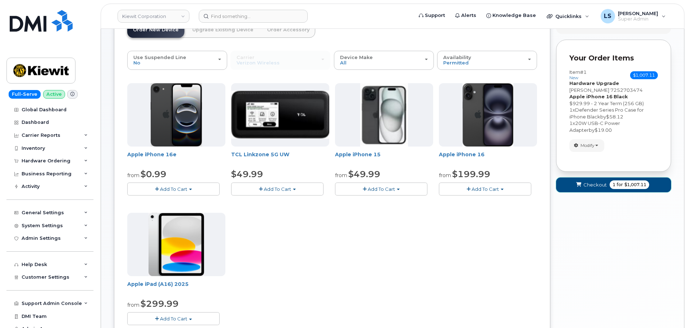
click at [623, 186] on span "for" at bounding box center [620, 184] width 9 height 6
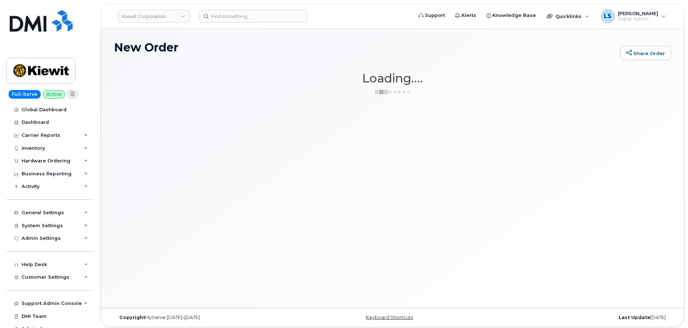
scroll to position [0, 0]
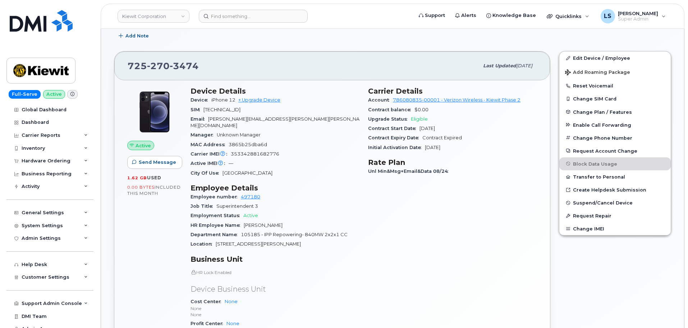
scroll to position [288, 0]
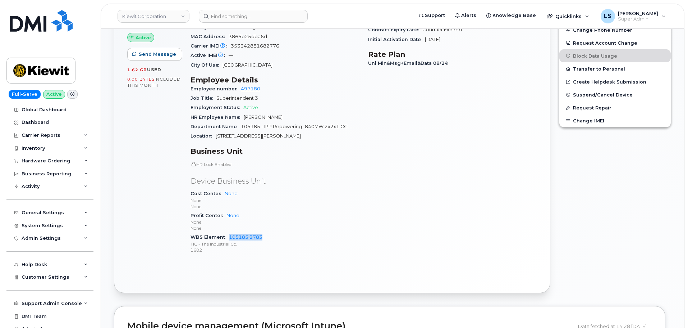
drag, startPoint x: 229, startPoint y: 229, endPoint x: 265, endPoint y: 227, distance: 35.7
click at [265, 232] on div "WBS Element 105185.2783 TIC - The Industrial Co. 1602" at bounding box center [275, 243] width 169 height 22
copy link "105185.2783"
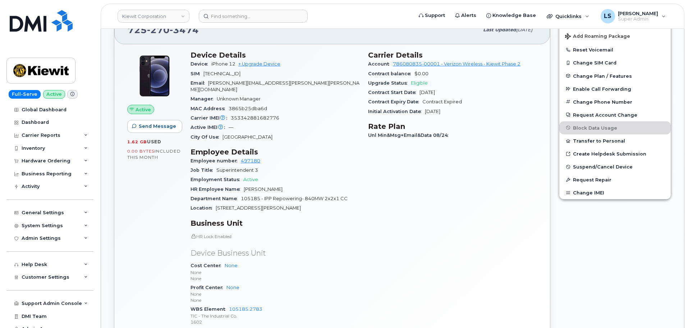
click at [300, 248] on p "Device Business Unit" at bounding box center [275, 253] width 169 height 10
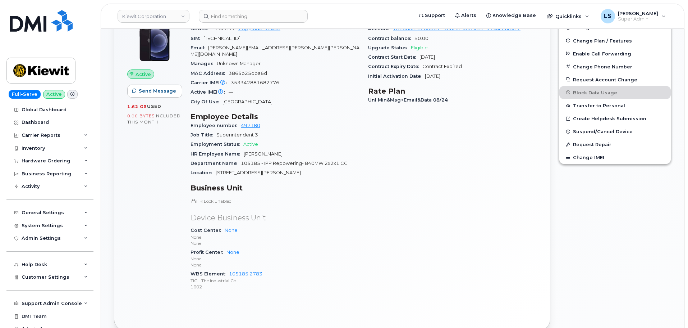
scroll to position [180, 0]
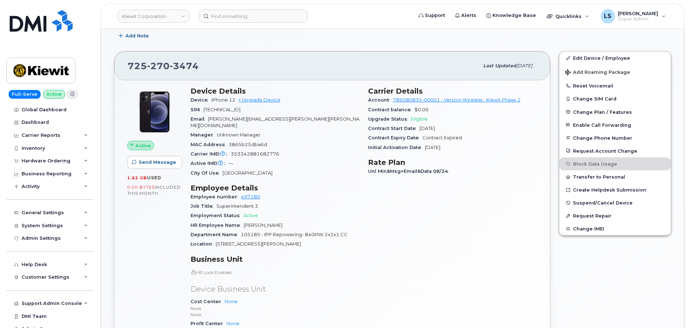
click at [222, 109] on span "[TECHNICAL_ID]" at bounding box center [222, 109] width 37 height 5
drag, startPoint x: 222, startPoint y: 109, endPoint x: 306, endPoint y: 146, distance: 92.0
click at [224, 111] on span "[TECHNICAL_ID]" at bounding box center [222, 109] width 37 height 5
click at [313, 149] on div "Carrier IMEI Carrier IMEI is reported during the last billing cycle or change o…" at bounding box center [275, 153] width 169 height 9
click at [252, 151] on div "Carrier IMEI Carrier IMEI is reported during the last billing cycle or change o…" at bounding box center [275, 153] width 169 height 9
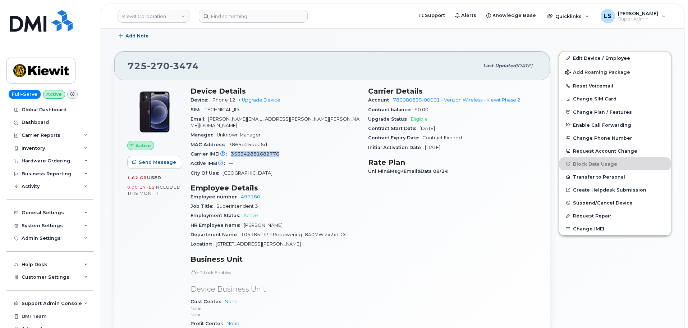
click at [252, 151] on div "Carrier IMEI Carrier IMEI is reported during the last billing cycle or change o…" at bounding box center [275, 153] width 169 height 9
drag, startPoint x: 341, startPoint y: 176, endPoint x: 243, endPoint y: 158, distance: 99.2
click at [341, 176] on div "Device Details Device iPhone 12 + Upgrade Device SIM [TECHNICAL_ID] Email [PERS…" at bounding box center [275, 227] width 178 height 290
drag, startPoint x: 186, startPoint y: 63, endPoint x: 118, endPoint y: 60, distance: 68.4
click at [116, 59] on div "[PHONE_NUMBER] Last updated [DATE]" at bounding box center [332, 65] width 436 height 29
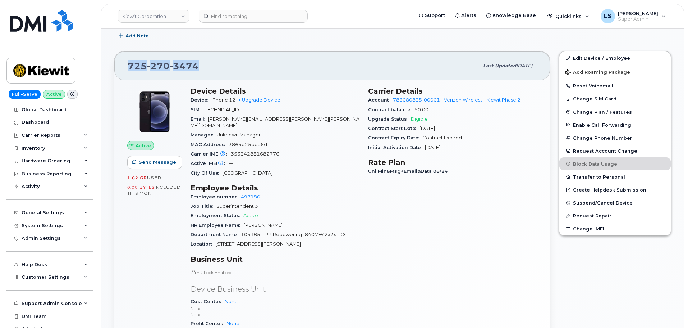
copy span "[PHONE_NUMBER]"
drag, startPoint x: 209, startPoint y: 117, endPoint x: 226, endPoint y: 120, distance: 16.8
click at [226, 120] on span "[PERSON_NAME][EMAIL_ADDRESS][PERSON_NAME][PERSON_NAME][DOMAIN_NAME]" at bounding box center [275, 122] width 169 height 12
copy span "[PERSON_NAME]"
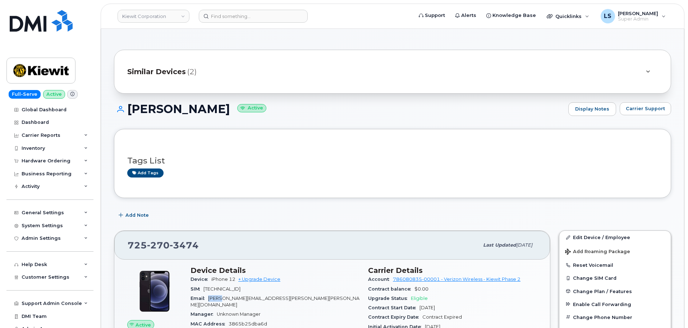
scroll to position [0, 0]
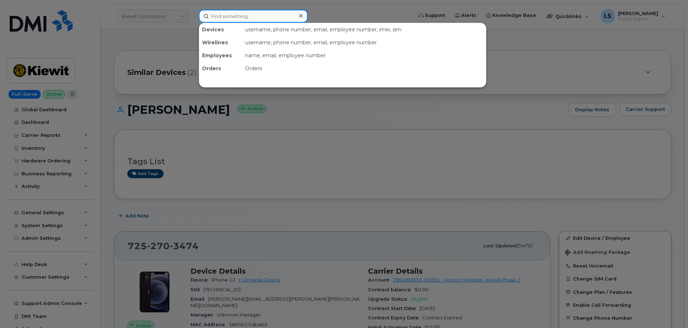
click at [226, 15] on input at bounding box center [253, 16] width 109 height 13
paste input "[PERSON_NAME]"
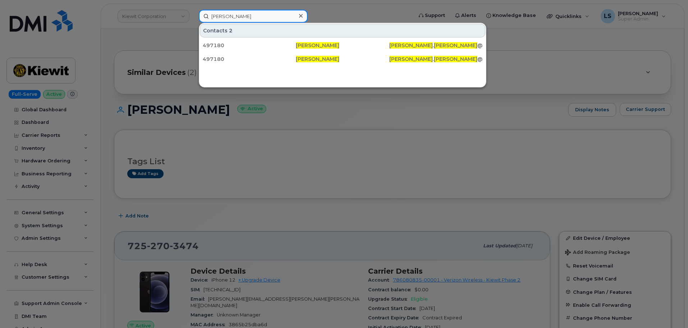
type input "[PERSON_NAME]"
click at [316, 149] on div at bounding box center [344, 164] width 688 height 328
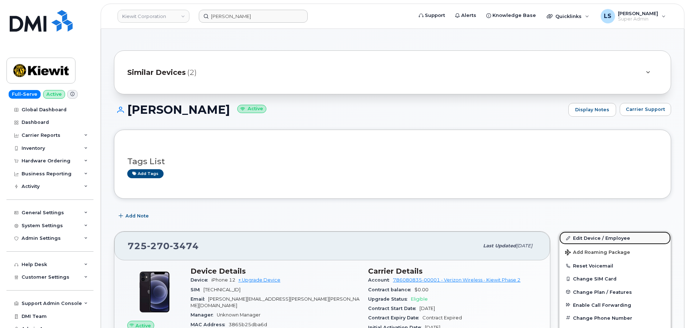
click at [607, 239] on link "Edit Device / Employee" at bounding box center [615, 237] width 111 height 13
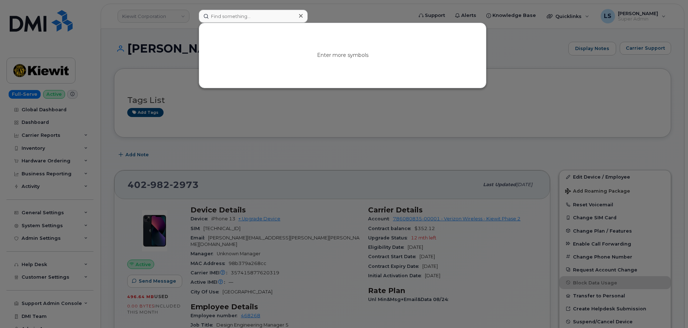
click at [209, 159] on div at bounding box center [344, 164] width 688 height 328
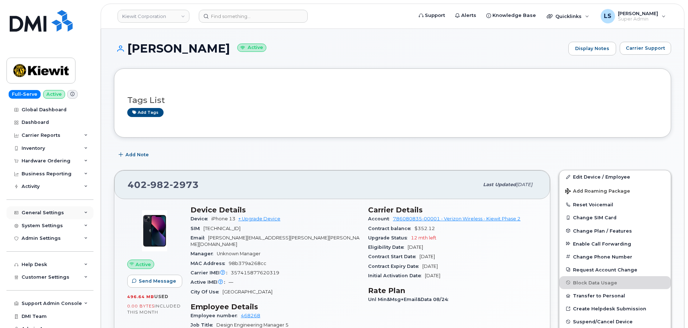
drag, startPoint x: 75, startPoint y: 213, endPoint x: 71, endPoint y: 217, distance: 6.1
click at [74, 213] on div "General Settings" at bounding box center [49, 212] width 87 height 13
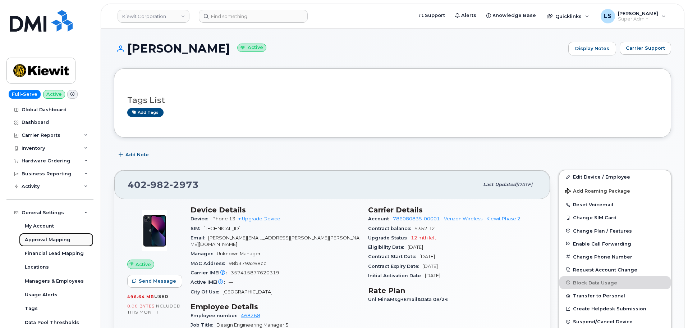
click at [55, 240] on div "Approval Mapping" at bounding box center [48, 239] width 46 height 6
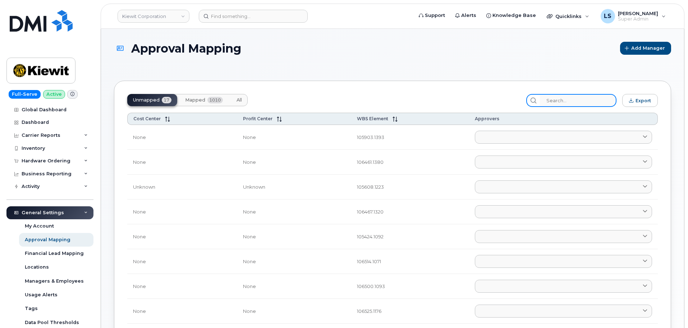
click at [588, 100] on input "search" at bounding box center [578, 100] width 77 height 13
paste input "105180.1020"
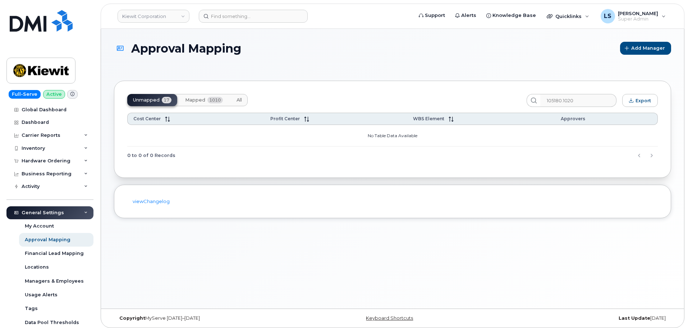
click at [240, 98] on span "All" at bounding box center [239, 100] width 5 height 6
click at [381, 79] on section "Approval Mapping Add Manager Unmapped 17 Mapped 1010 All 105180.1020 Export Cos…" at bounding box center [392, 130] width 557 height 176
drag, startPoint x: 592, startPoint y: 91, endPoint x: 587, endPoint y: 97, distance: 7.8
click at [592, 91] on div "Unmapped 17 Mapped 1010 All 105180.1020 Export Cost Center Profit Center WBS El…" at bounding box center [392, 129] width 557 height 97
click at [588, 99] on input "105180.1020" at bounding box center [578, 100] width 77 height 13
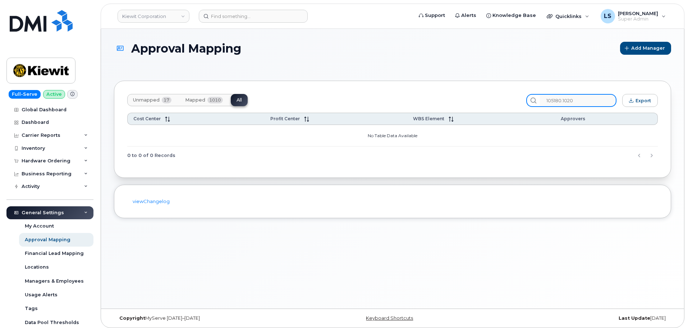
drag, startPoint x: 583, startPoint y: 101, endPoint x: 489, endPoint y: 104, distance: 93.6
click at [490, 102] on div "Unmapped 17 Mapped 1010 All 105180.1020 Export" at bounding box center [392, 100] width 531 height 13
paste input "5.2783"
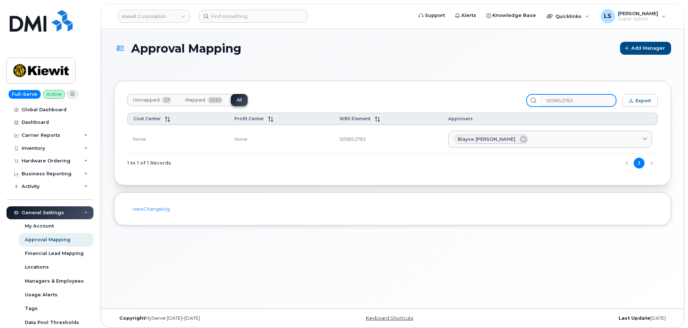
drag, startPoint x: 589, startPoint y: 99, endPoint x: 546, endPoint y: 97, distance: 43.6
click at [546, 98] on div "105185.2783" at bounding box center [572, 100] width 90 height 13
type input "105185.2783"
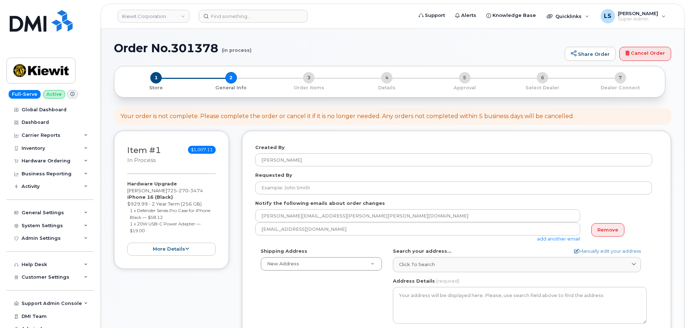
select select
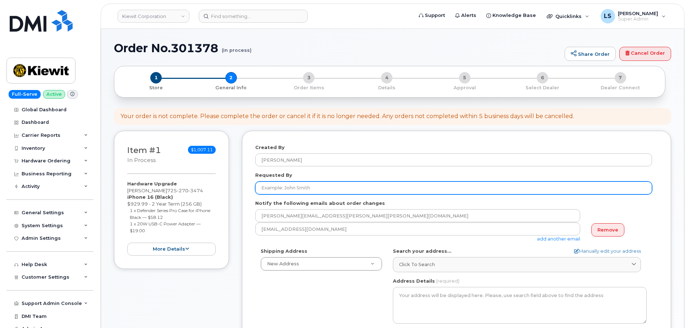
click at [318, 187] on input "Requested By" at bounding box center [453, 187] width 397 height 13
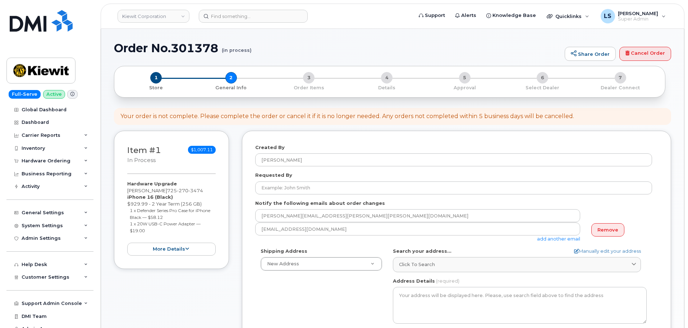
click at [320, 177] on div "Requested By" at bounding box center [456, 183] width 403 height 23
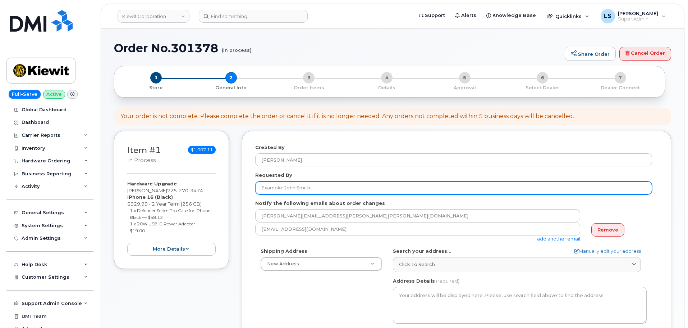
click at [327, 187] on input "Requested By" at bounding box center [453, 187] width 397 height 13
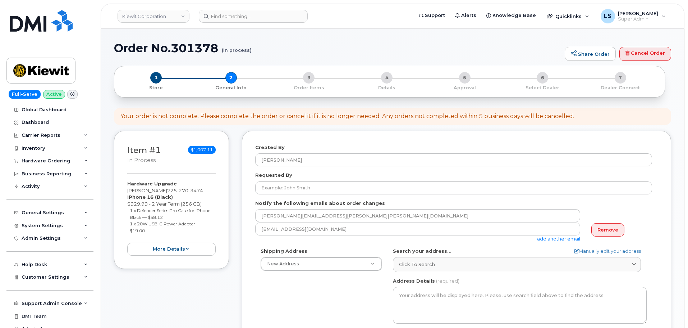
click at [333, 178] on div "Requested By" at bounding box center [456, 183] width 403 height 23
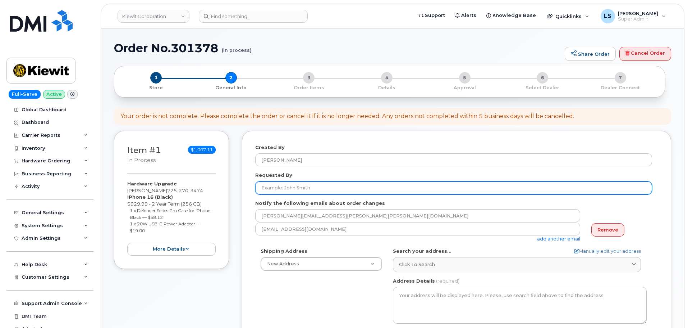
click at [337, 189] on input "Requested By" at bounding box center [453, 187] width 397 height 13
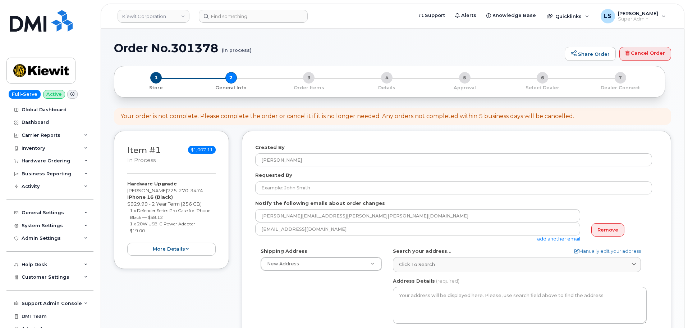
click at [342, 177] on div "Requested By" at bounding box center [456, 183] width 403 height 23
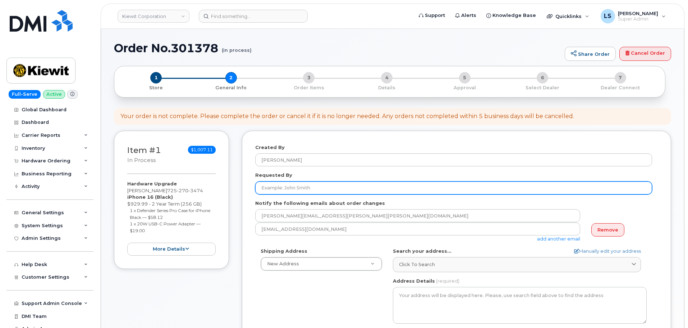
click at [341, 186] on input "Requested By" at bounding box center [453, 187] width 397 height 13
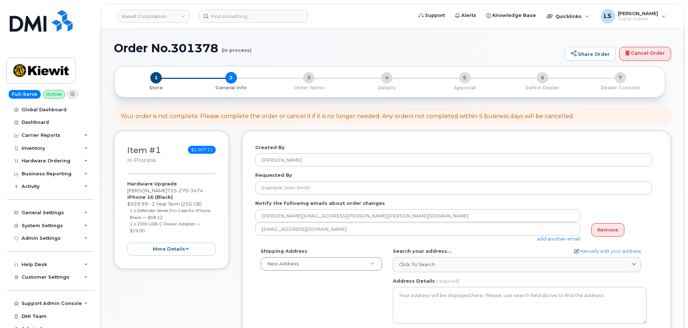
click at [317, 176] on div "Requested By" at bounding box center [456, 183] width 403 height 23
drag, startPoint x: 218, startPoint y: 48, endPoint x: 127, endPoint y: 53, distance: 91.1
click at [111, 40] on div "Order No.301378 (in process) Share Order Cancel Order × Share This Order If you…" at bounding box center [392, 331] width 583 height 605
copy h1 "Order No.301378"
click at [249, 115] on div "Your order is not complete. Please complete the order or cancel it if it is no …" at bounding box center [347, 116] width 454 height 8
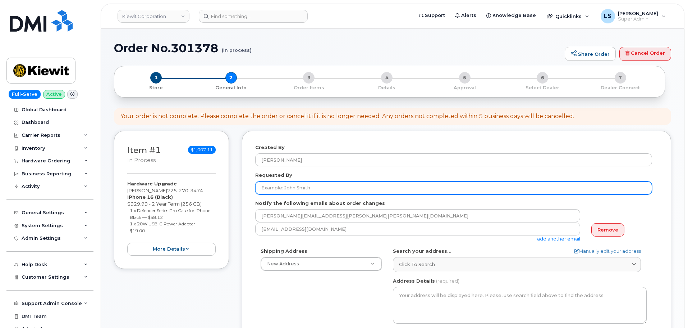
drag, startPoint x: 288, startPoint y: 188, endPoint x: 271, endPoint y: 168, distance: 25.8
click at [287, 187] on input "Requested By" at bounding box center [453, 187] width 397 height 13
paste input "[PERSON_NAME]"
type input "[PERSON_NAME]"
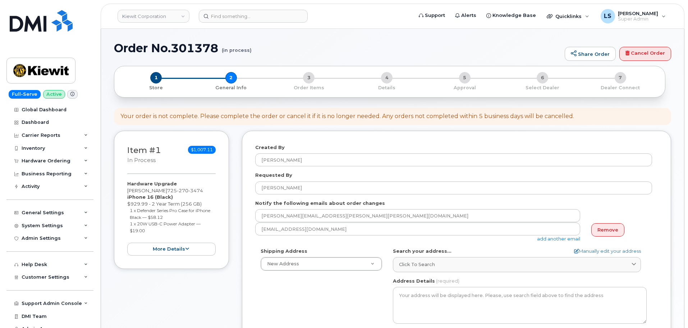
click at [330, 174] on div "Requested By Gregg Ballard" at bounding box center [456, 183] width 403 height 23
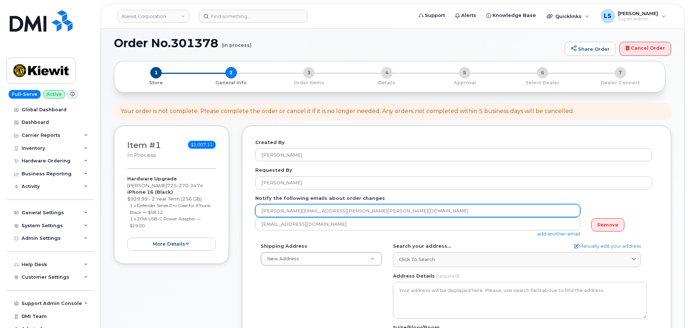
scroll to position [144, 0]
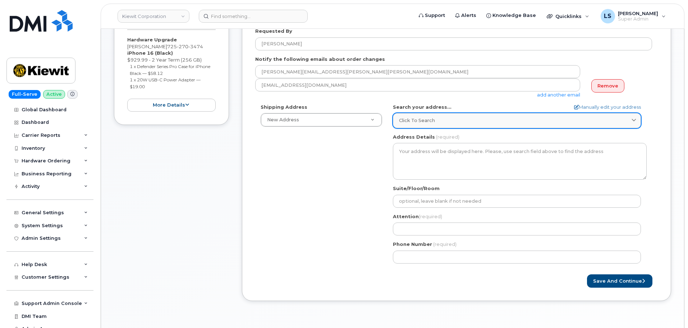
click at [416, 123] on span "Click to search" at bounding box center [417, 120] width 36 height 7
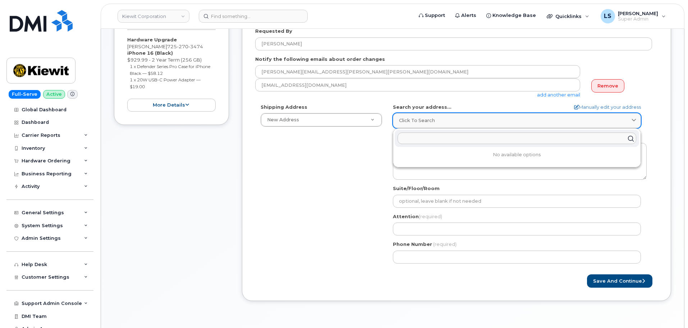
paste input "850 W Brush Wellman Rd, Delta, UT 84624"
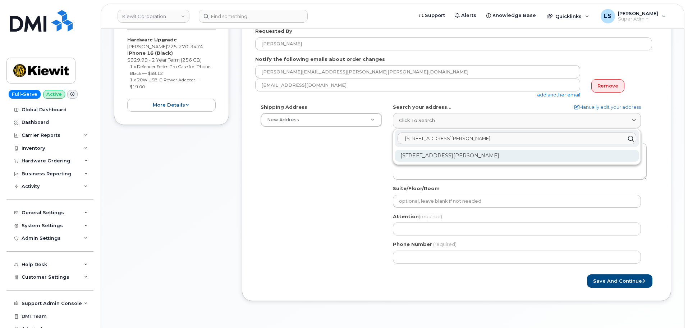
type input "850 W Brush Wellman Rd, Delta, UT 84624"
click at [424, 157] on div "850 W Brush Wellman Rd Delta UT 84624-9522" at bounding box center [517, 156] width 245 height 12
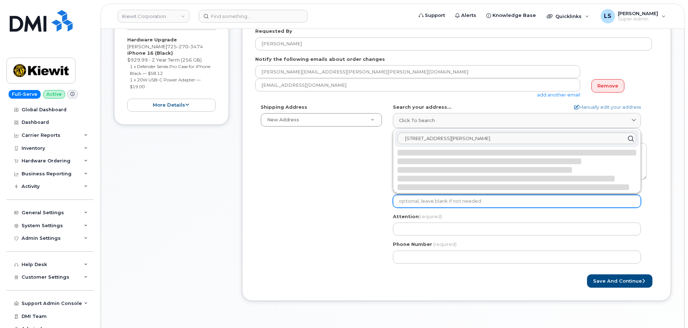
select select
type textarea "850 W Brush Wellman Rd DELTA UT 84624-9522 UNITED STATES"
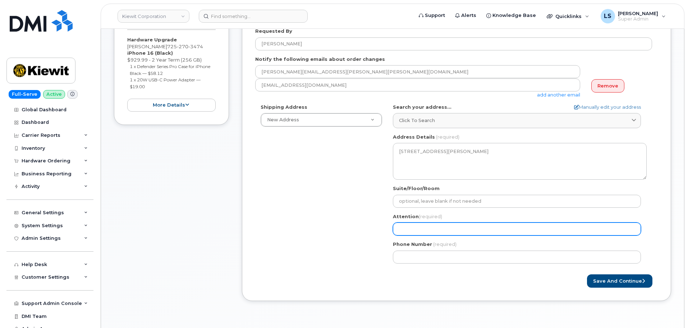
click at [432, 227] on input "Attention (required)" at bounding box center [517, 228] width 248 height 13
paste input "[PERSON_NAME]"
type input "[PERSON_NAME]"
select select
type input "[PERSON_NAME]"
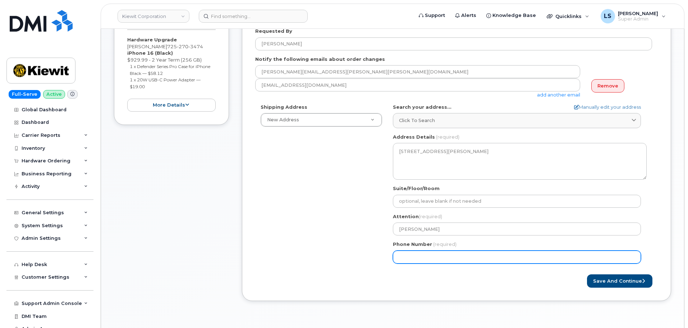
drag, startPoint x: 320, startPoint y: 246, endPoint x: 397, endPoint y: 256, distance: 77.9
click at [320, 246] on div "Shipping Address New Address New Address 6200 Lee Vista Blvd 206 Mcgavock Pike …" at bounding box center [453, 186] width 397 height 165
drag, startPoint x: 422, startPoint y: 254, endPoint x: 415, endPoint y: 250, distance: 7.5
click at [422, 254] on input "Phone Number" at bounding box center [517, 256] width 248 height 13
paste input "7252703474"
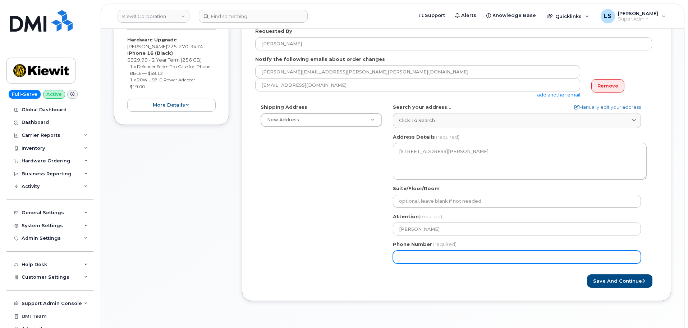
select select
type input "7252703474"
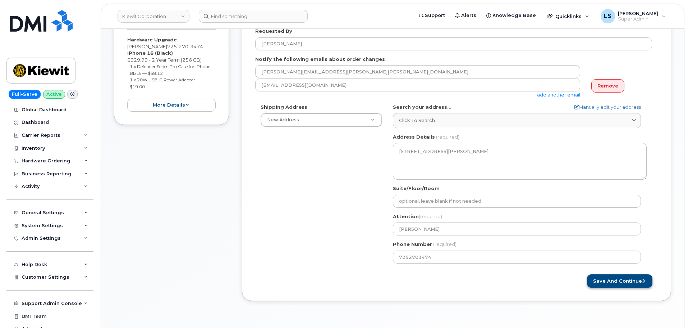
drag, startPoint x: 623, startPoint y: 273, endPoint x: 623, endPoint y: 278, distance: 4.3
click at [623, 273] on form "Created By Luke Schroeder Requested By Gregg Ballard Notify the following email…" at bounding box center [456, 143] width 403 height 287
click at [624, 281] on button "Save and Continue" at bounding box center [619, 280] width 65 height 13
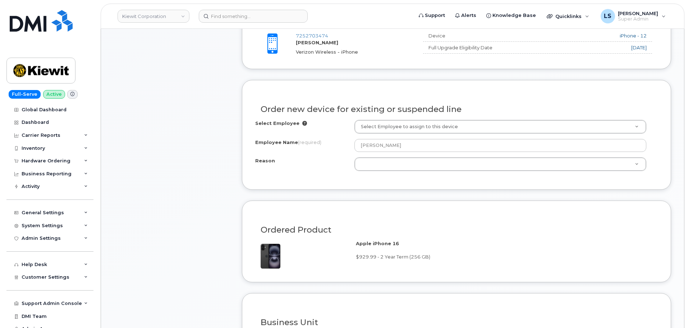
scroll to position [288, 0]
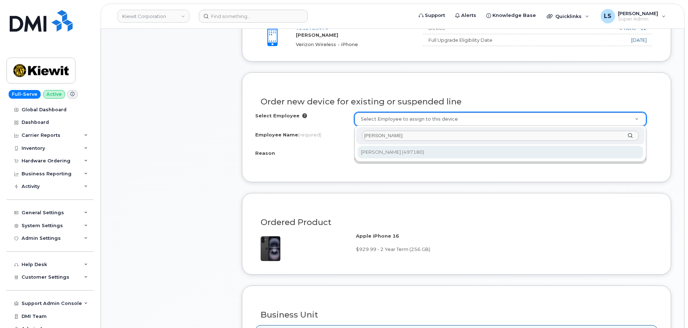
type input "[PERSON_NAME]"
type input "2161465"
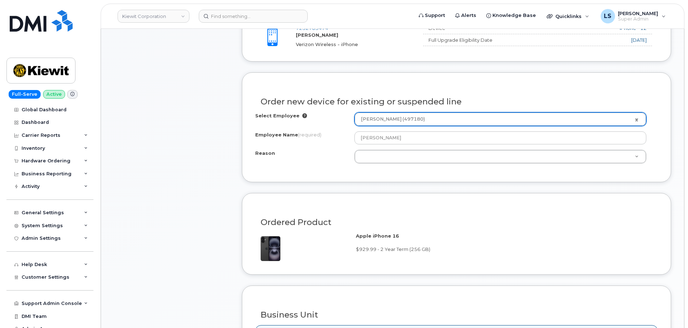
type input "[PERSON_NAME]"
select select
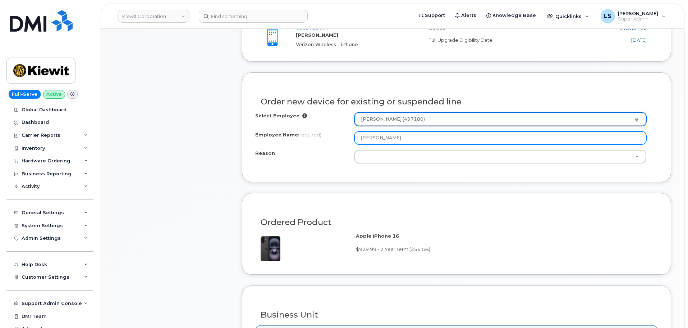
click at [407, 141] on input "[PERSON_NAME]" at bounding box center [501, 137] width 292 height 13
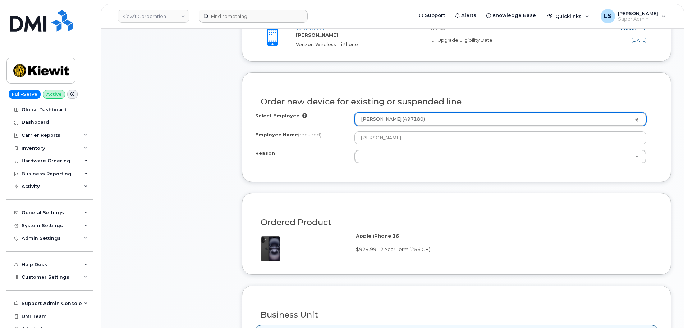
drag, startPoint x: 227, startPoint y: 26, endPoint x: 229, endPoint y: 19, distance: 6.6
click at [227, 25] on header "Kiewit Corporation Support Alerts Knowledge Base Quicklinks Suspend / Cancel De…" at bounding box center [393, 16] width 584 height 25
drag, startPoint x: 229, startPoint y: 19, endPoint x: 231, endPoint y: 22, distance: 3.9
click at [228, 18] on input at bounding box center [253, 16] width 109 height 13
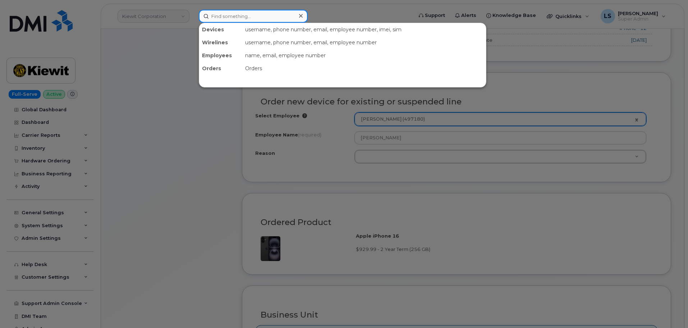
click at [230, 15] on input at bounding box center [253, 16] width 109 height 13
click at [178, 133] on div at bounding box center [344, 164] width 688 height 328
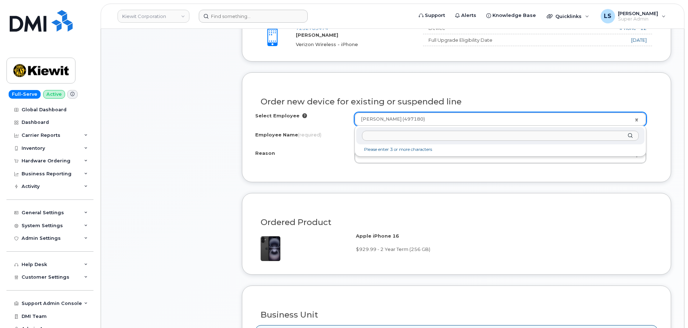
paste input "[PERSON_NAME]"
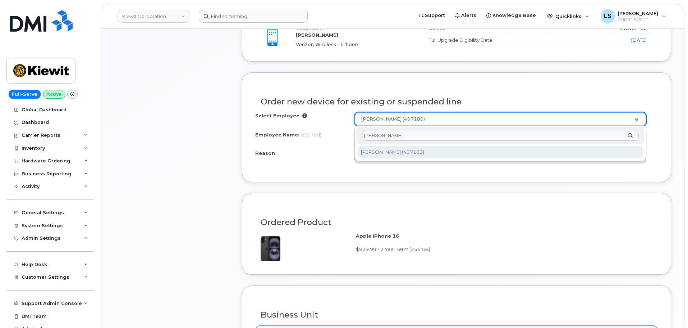
type input "[PERSON_NAME]"
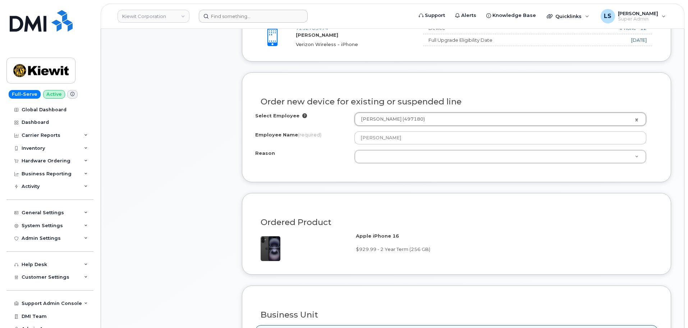
click at [293, 175] on div "Order new device for existing or suspended line Select Employee Gregg Ballard (…" at bounding box center [456, 126] width 429 height 109
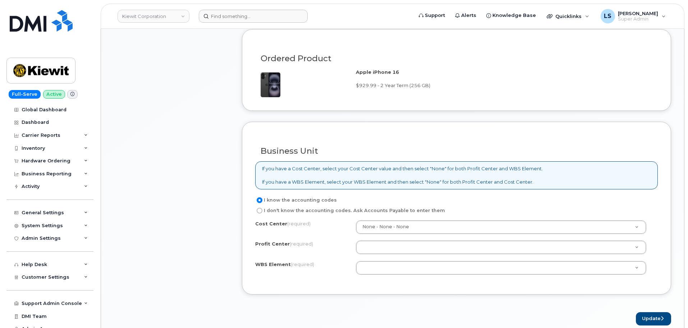
scroll to position [504, 0]
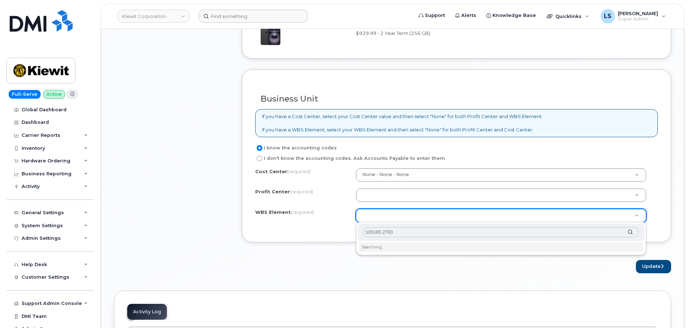
type input "105185.2783"
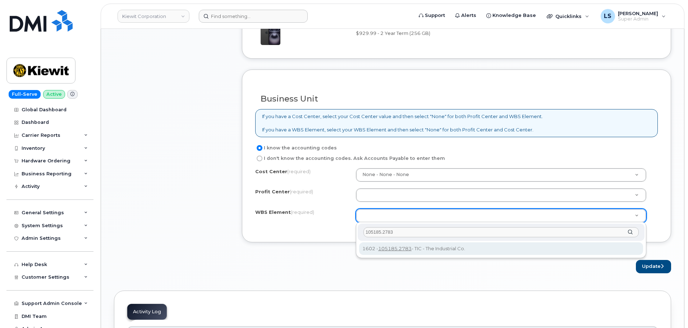
type input "105185.2783"
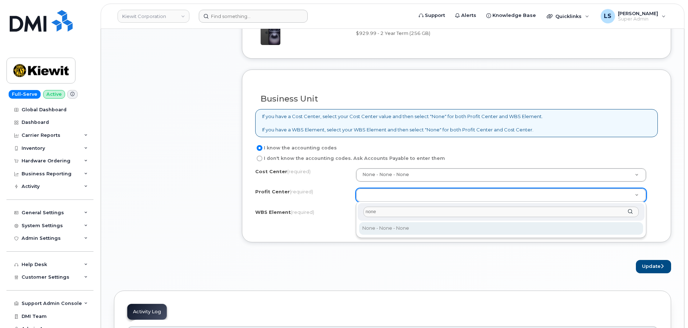
type input "none"
select select "None"
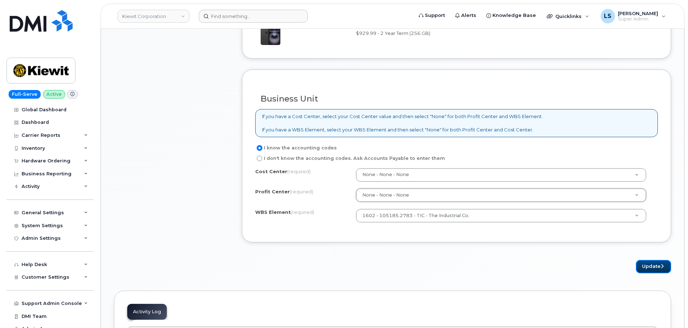
click at [649, 264] on button "Update" at bounding box center [653, 266] width 35 height 13
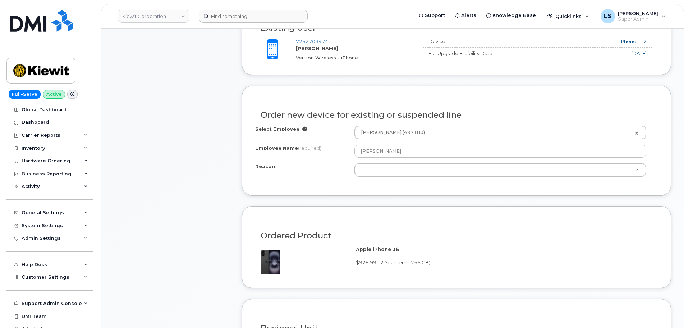
scroll to position [258, 0]
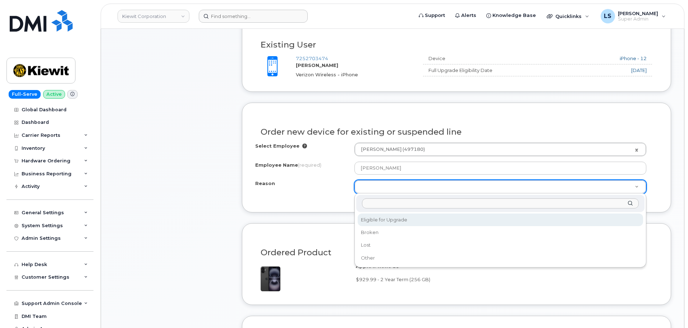
select select "eligible_for_upgrade"
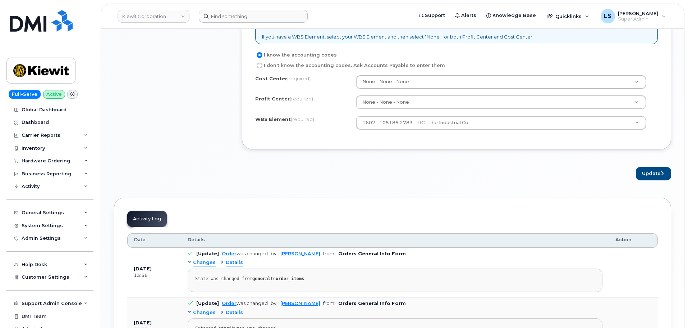
scroll to position [617, 0]
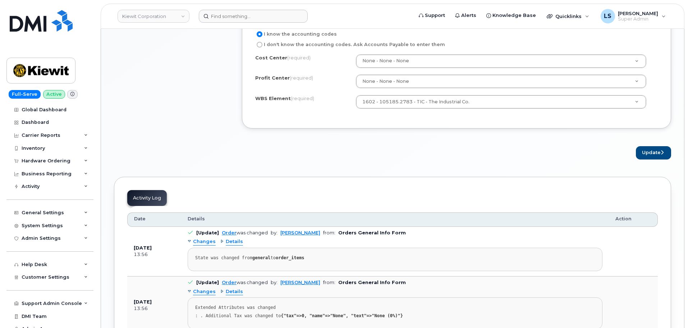
click at [648, 151] on button "Update" at bounding box center [653, 152] width 35 height 13
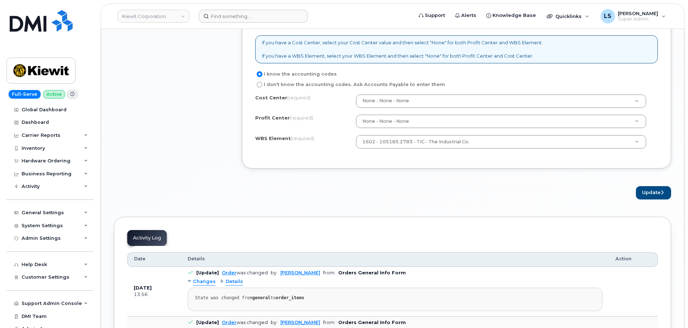
scroll to position [545, 0]
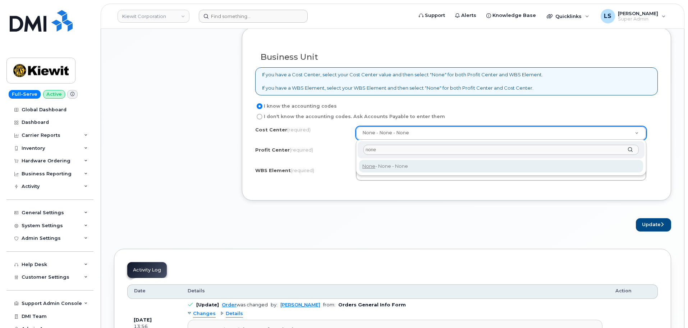
type input "none"
type input "None"
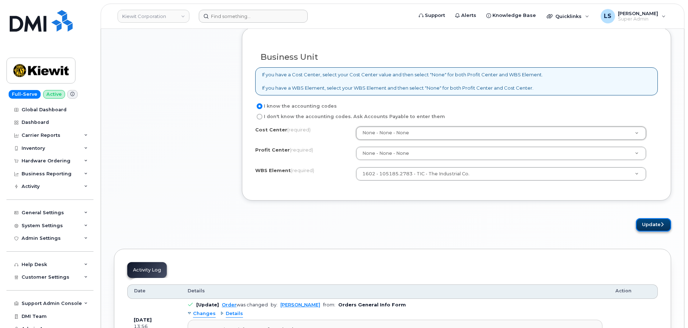
click at [644, 226] on button "Update" at bounding box center [653, 224] width 35 height 13
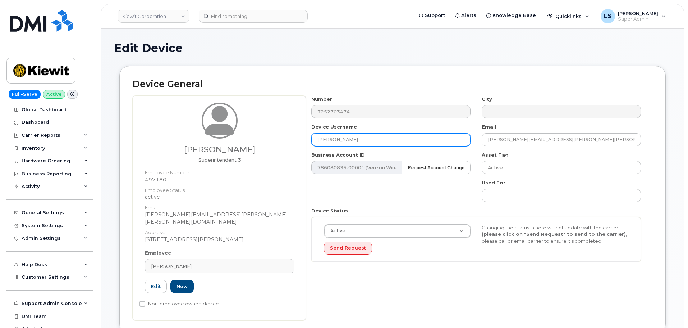
drag, startPoint x: 364, startPoint y: 140, endPoint x: 234, endPoint y: 136, distance: 130.3
click at [237, 135] on div "[PERSON_NAME] Superintendent 3 Employee Number: 497180 Employee Status: active …" at bounding box center [393, 208] width 520 height 224
paste input "[PERSON_NAME]"
type input "[PERSON_NAME]"
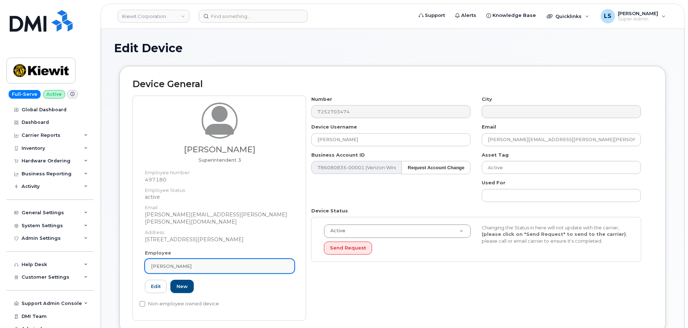
drag, startPoint x: 198, startPoint y: 258, endPoint x: 155, endPoint y: 252, distance: 42.9
click at [161, 259] on link "[PERSON_NAME]" at bounding box center [220, 266] width 150 height 14
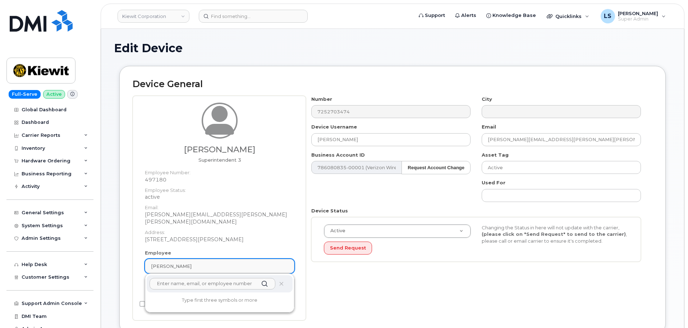
paste input "[PERSON_NAME]"
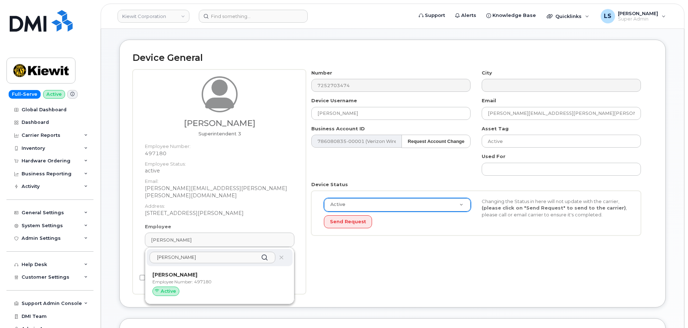
scroll to position [72, 0]
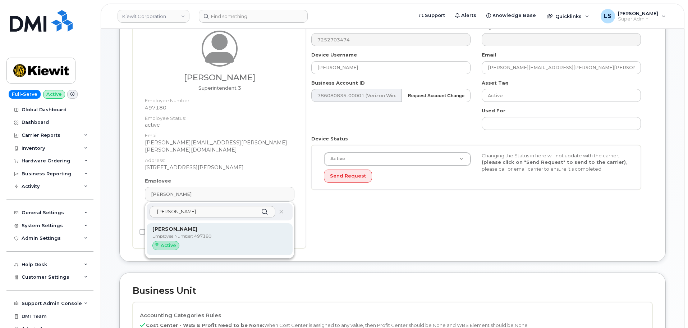
type input "[PERSON_NAME]"
click at [218, 233] on p "Employee Number: 497180" at bounding box center [219, 236] width 135 height 6
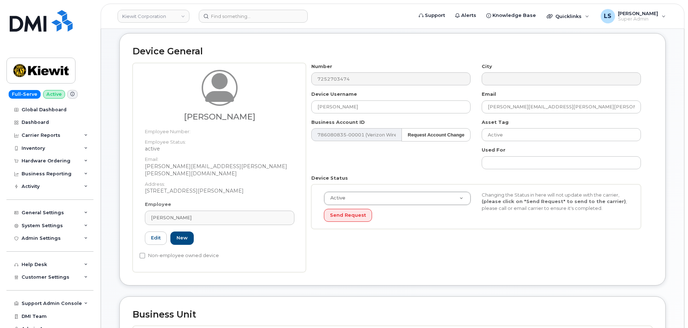
scroll to position [0, 0]
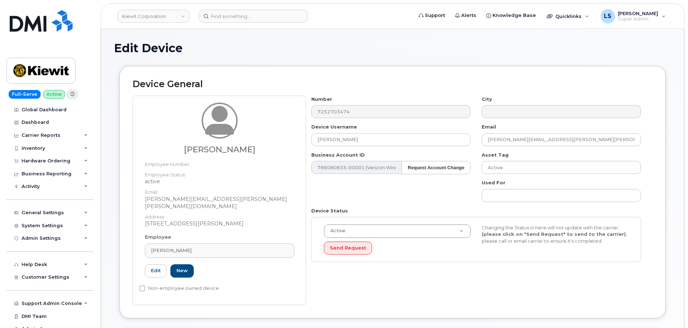
click at [441, 205] on div "Number 7252703474 City Device Username [PERSON_NAME] Email [PERSON_NAME][EMAIL_…" at bounding box center [476, 182] width 341 height 172
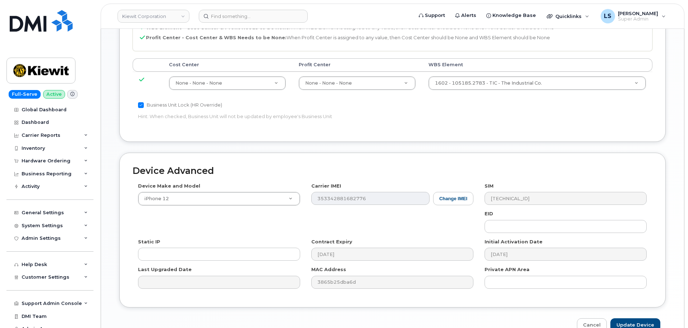
scroll to position [396, 0]
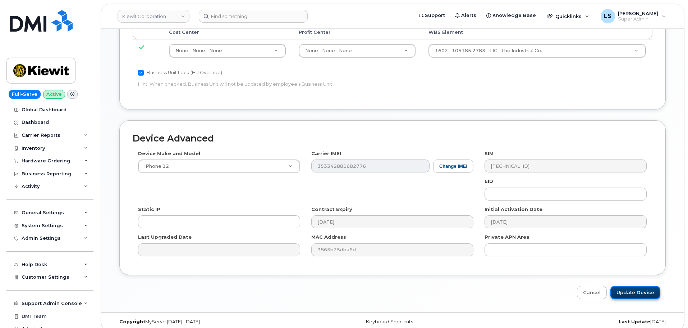
click at [639, 286] on input "Update Device" at bounding box center [636, 292] width 50 height 13
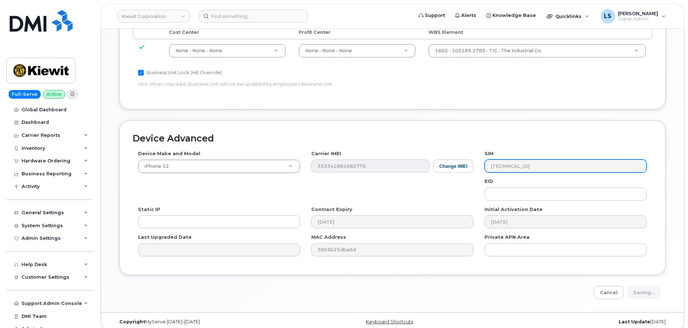
type input "Saving..."
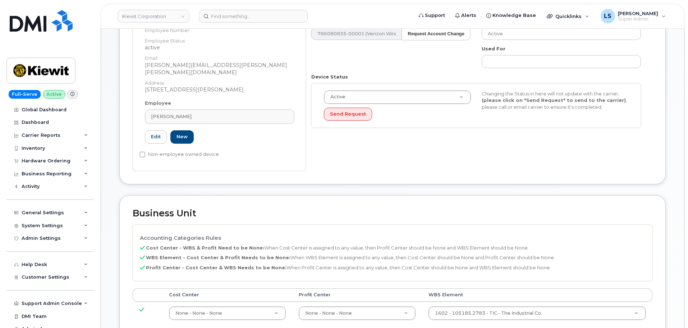
scroll to position [0, 0]
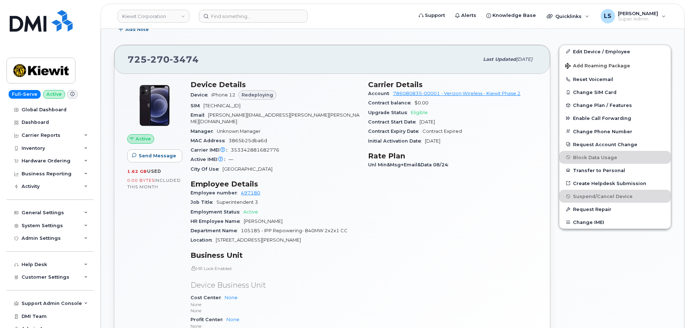
scroll to position [216, 0]
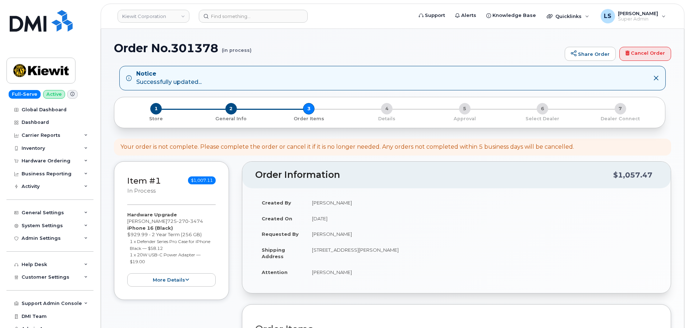
scroll to position [252, 0]
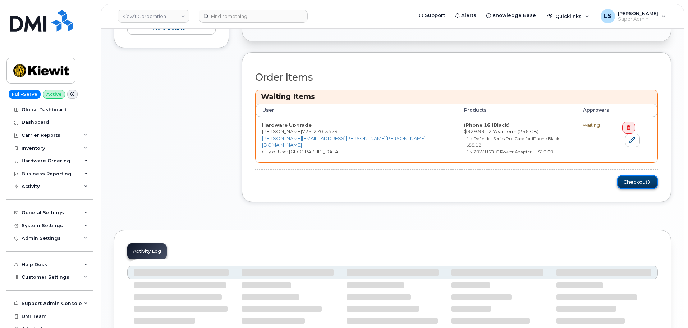
drag, startPoint x: 637, startPoint y: 178, endPoint x: 619, endPoint y: 193, distance: 24.0
click at [637, 178] on button "Checkout" at bounding box center [638, 181] width 41 height 13
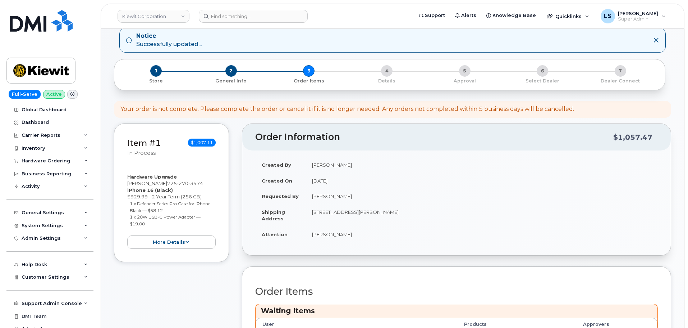
scroll to position [0, 0]
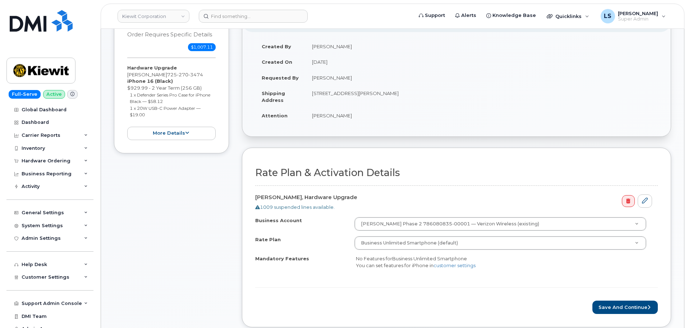
scroll to position [216, 0]
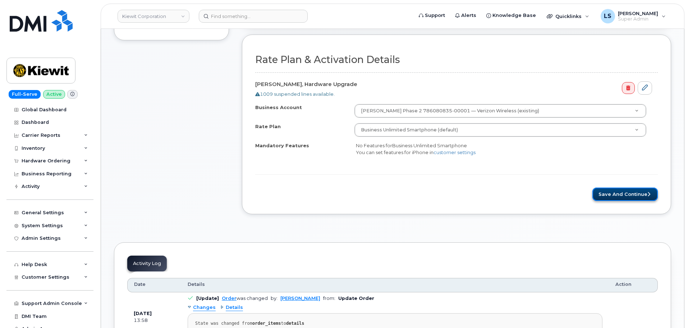
click at [611, 188] on button "Save and Continue" at bounding box center [625, 193] width 65 height 13
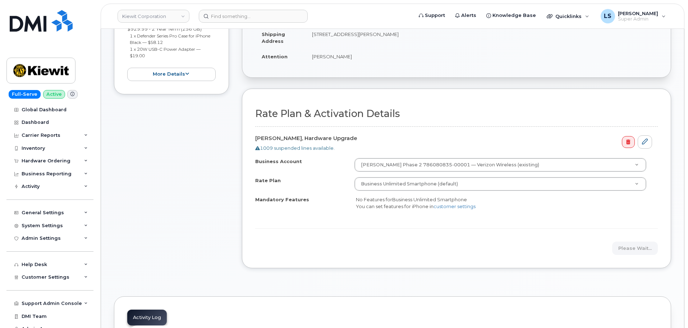
scroll to position [0, 0]
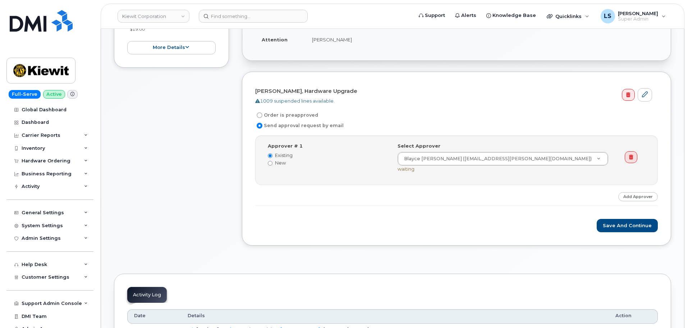
scroll to position [180, 0]
click at [620, 227] on button "Save and Continue" at bounding box center [627, 224] width 61 height 13
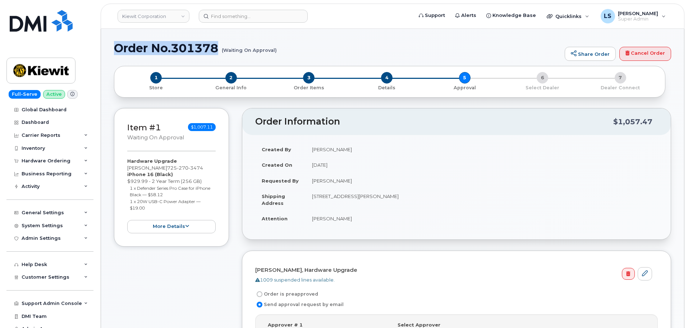
drag, startPoint x: 218, startPoint y: 47, endPoint x: 109, endPoint y: 45, distance: 109.0
copy h1 "Order No.301378"
